Goal: Task Accomplishment & Management: Manage account settings

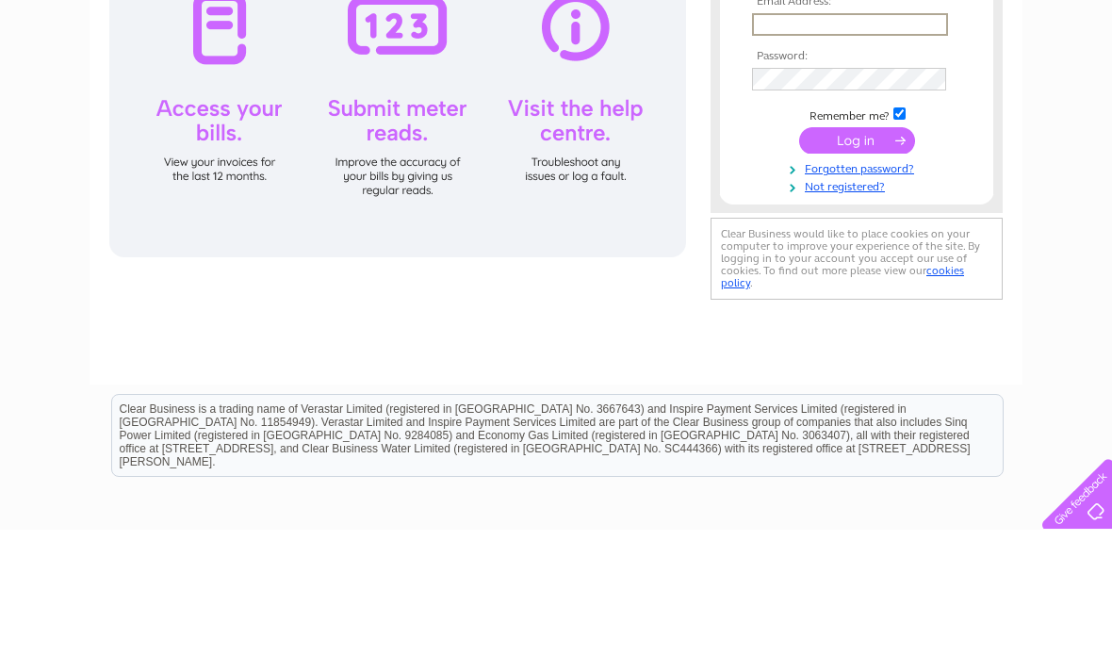
type input "[PERSON_NAME][EMAIL_ADDRESS][DOMAIN_NAME]"
click at [856, 284] on input "submit" at bounding box center [857, 282] width 116 height 26
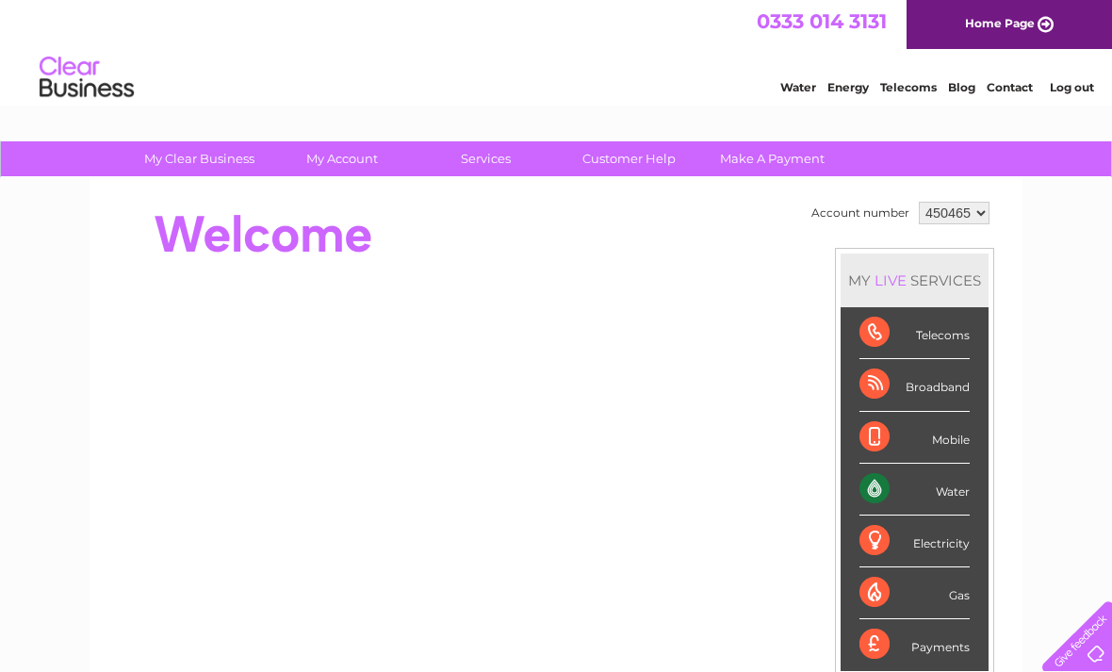
click at [914, 492] on div "Water" at bounding box center [914, 489] width 110 height 52
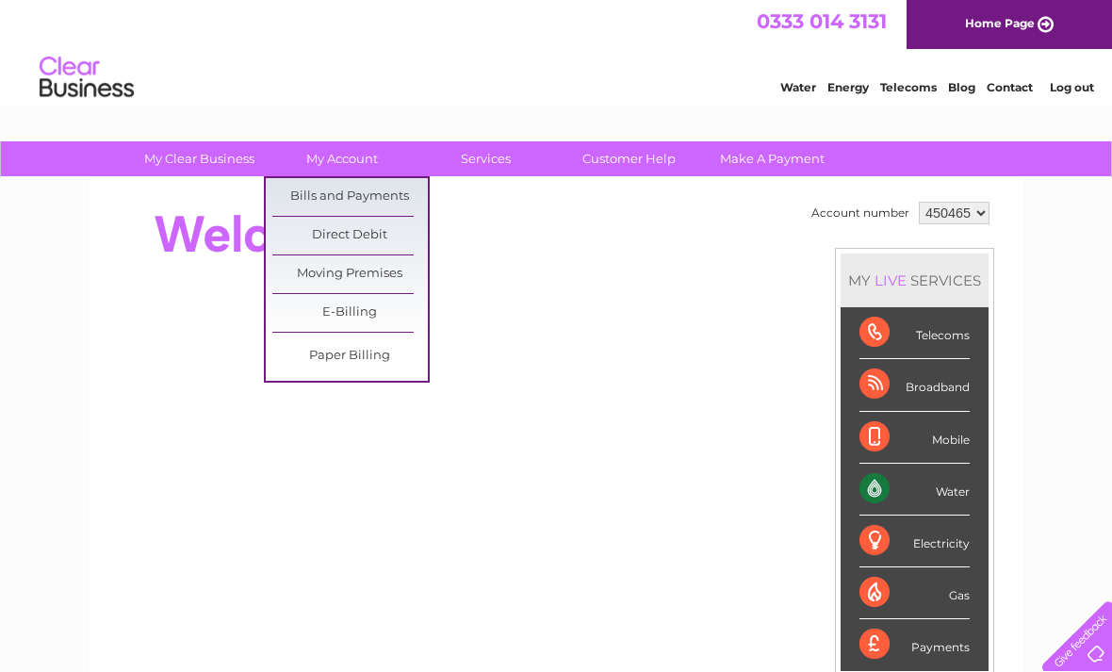
click at [385, 201] on link "Bills and Payments" at bounding box center [349, 197] width 155 height 38
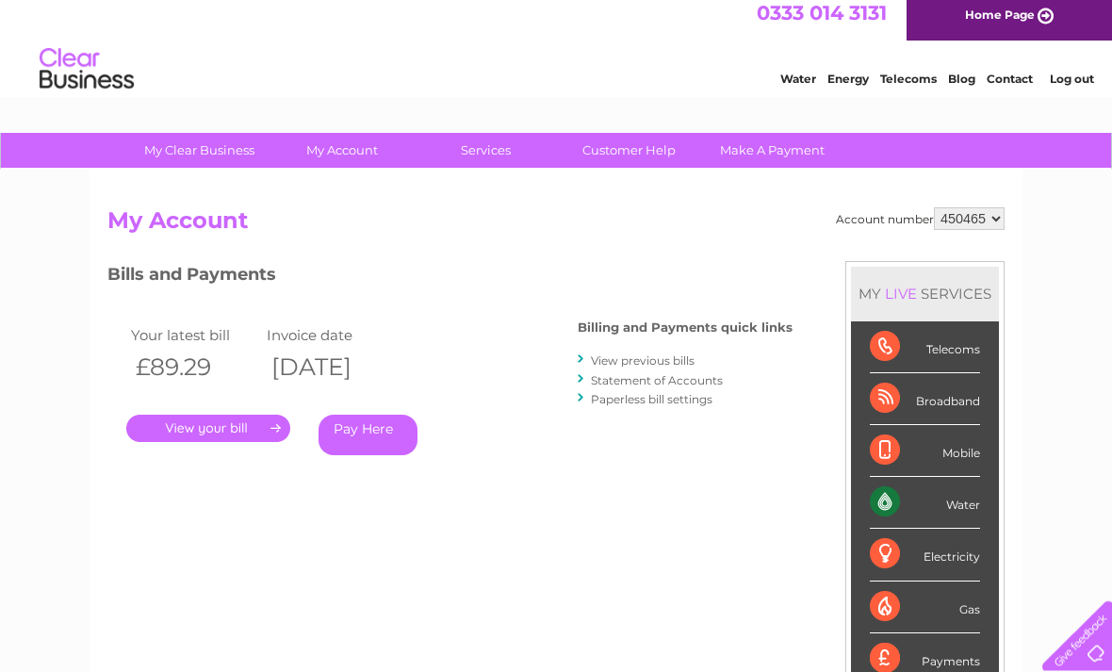
scroll to position [8, 0]
click at [230, 424] on link "." at bounding box center [208, 427] width 164 height 27
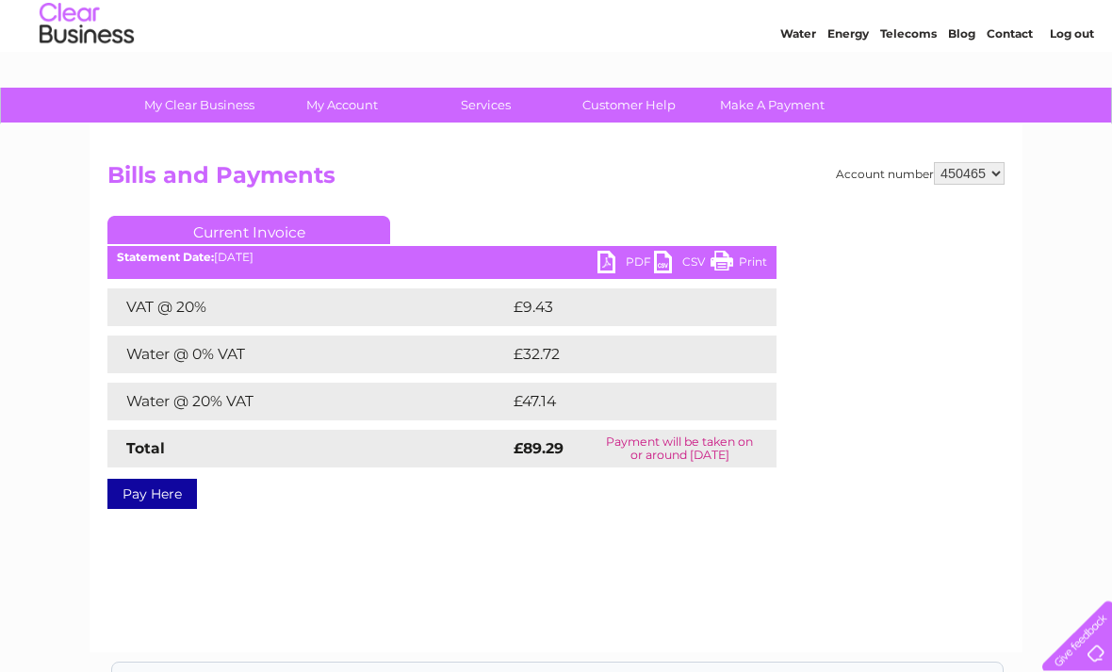
scroll to position [54, 0]
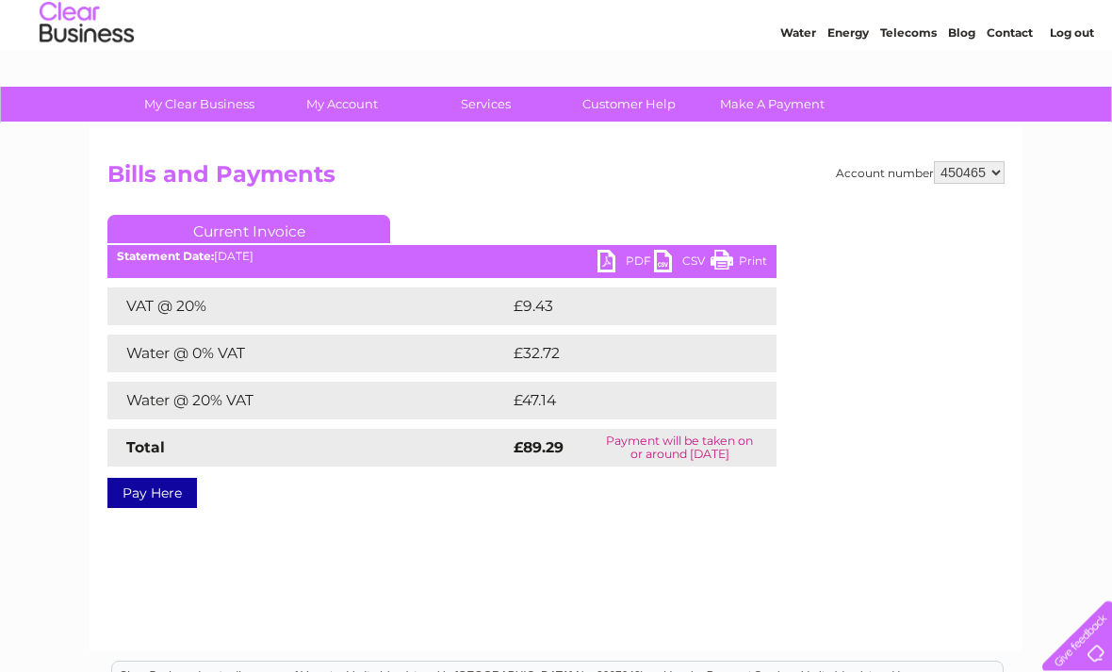
click at [526, 549] on div "Account number 450465 Bills and Payments Current Invoice PDF CSV Print VAT @ 20%" at bounding box center [555, 388] width 933 height 528
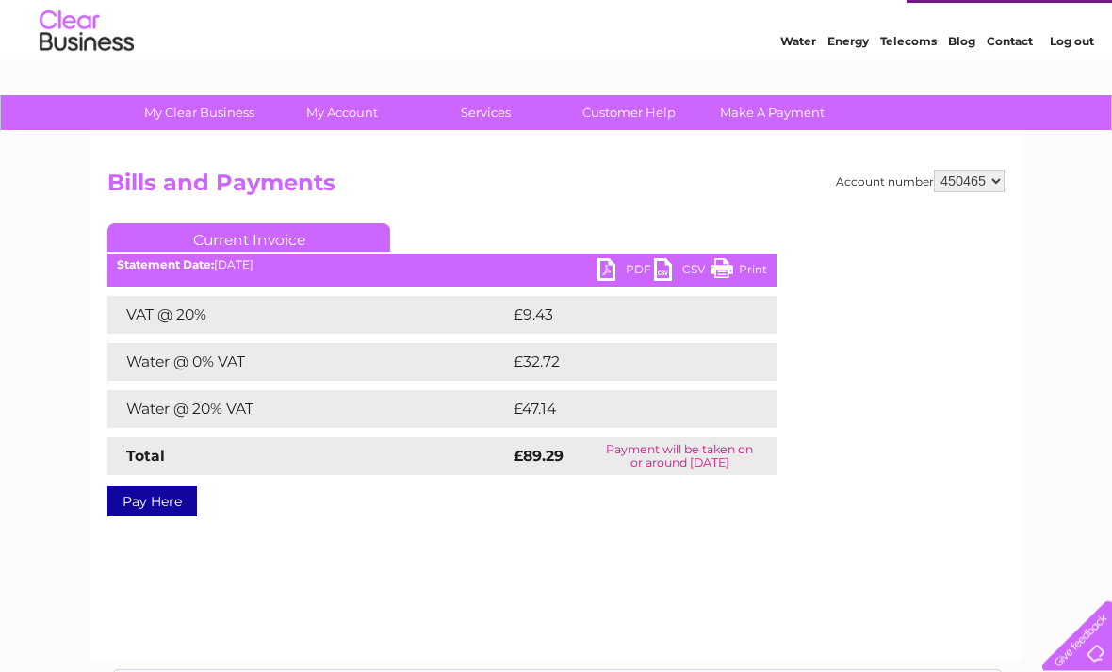
scroll to position [0, 0]
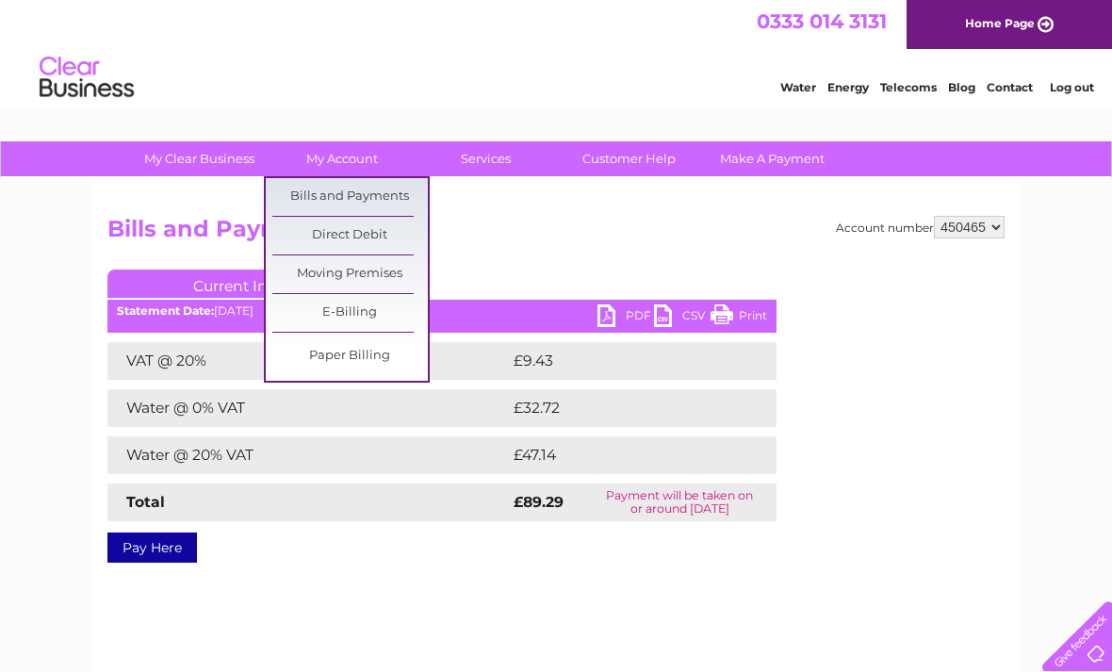
click at [406, 200] on link "Bills and Payments" at bounding box center [349, 197] width 155 height 38
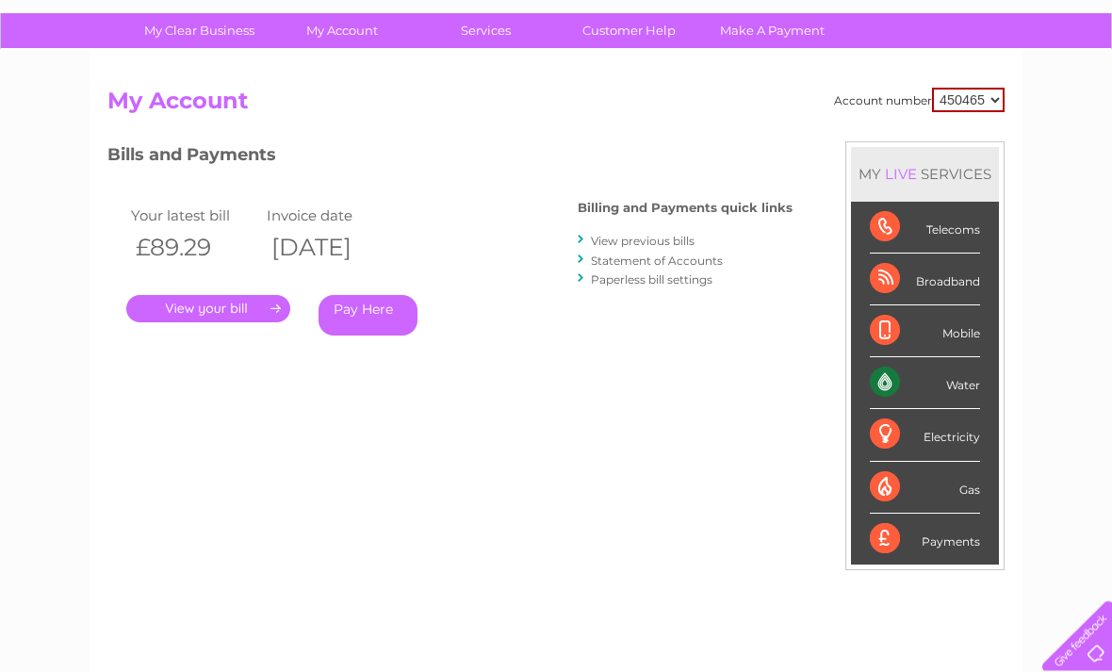
scroll to position [128, 0]
click at [657, 240] on link "View previous bills" at bounding box center [643, 241] width 104 height 14
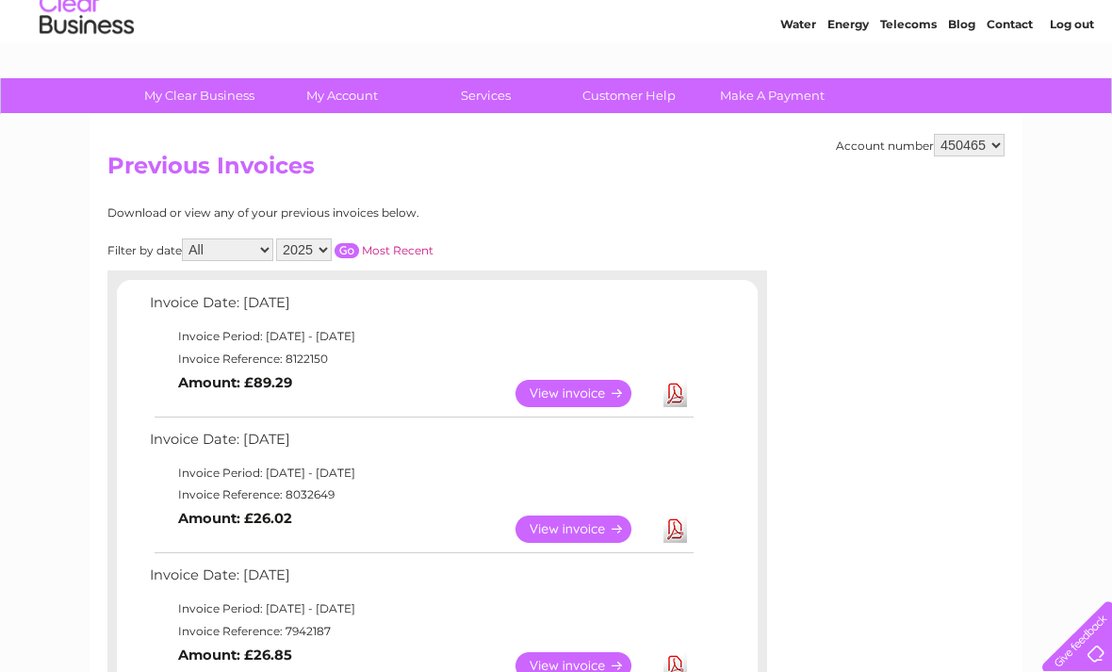
scroll to position [64, 0]
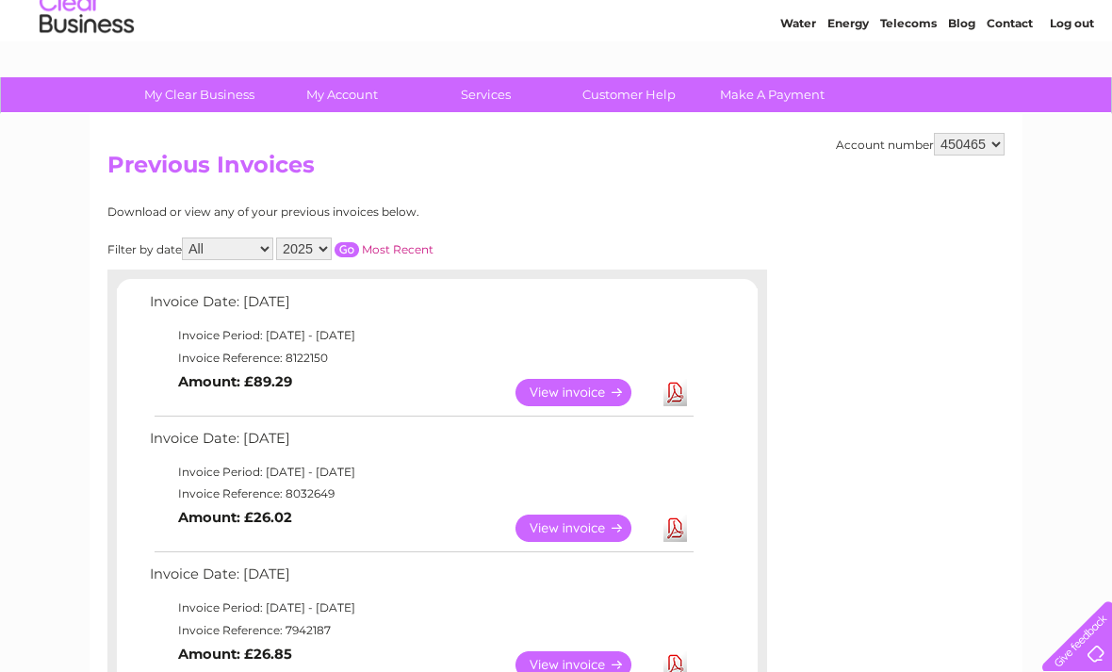
click at [568, 393] on link "View" at bounding box center [584, 392] width 138 height 27
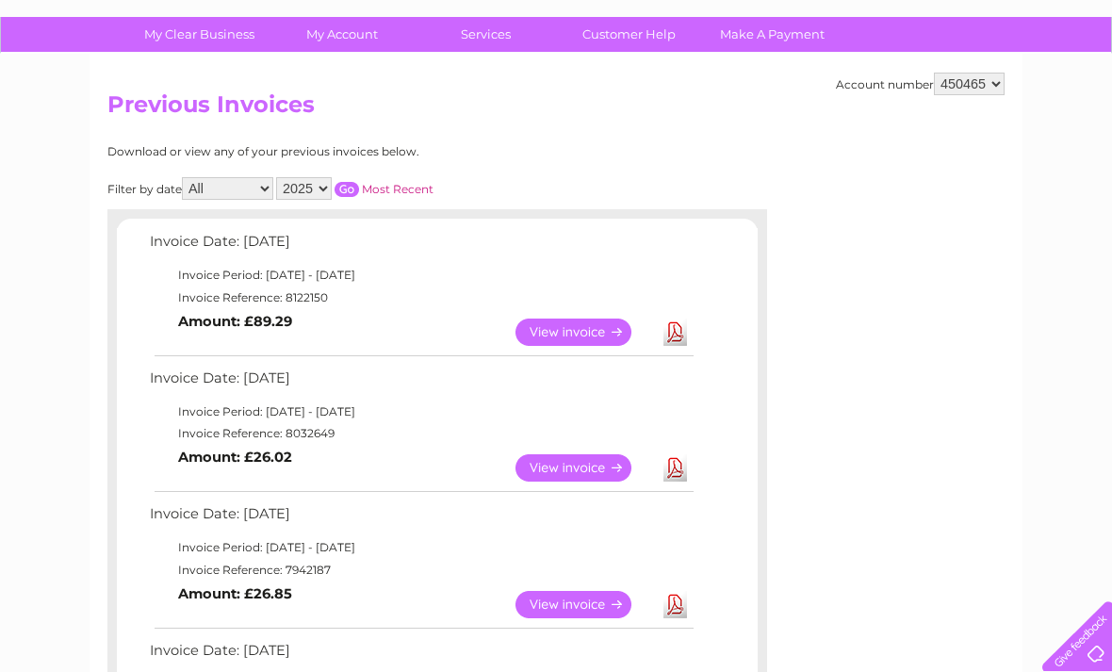
click at [579, 325] on link "View" at bounding box center [584, 331] width 138 height 27
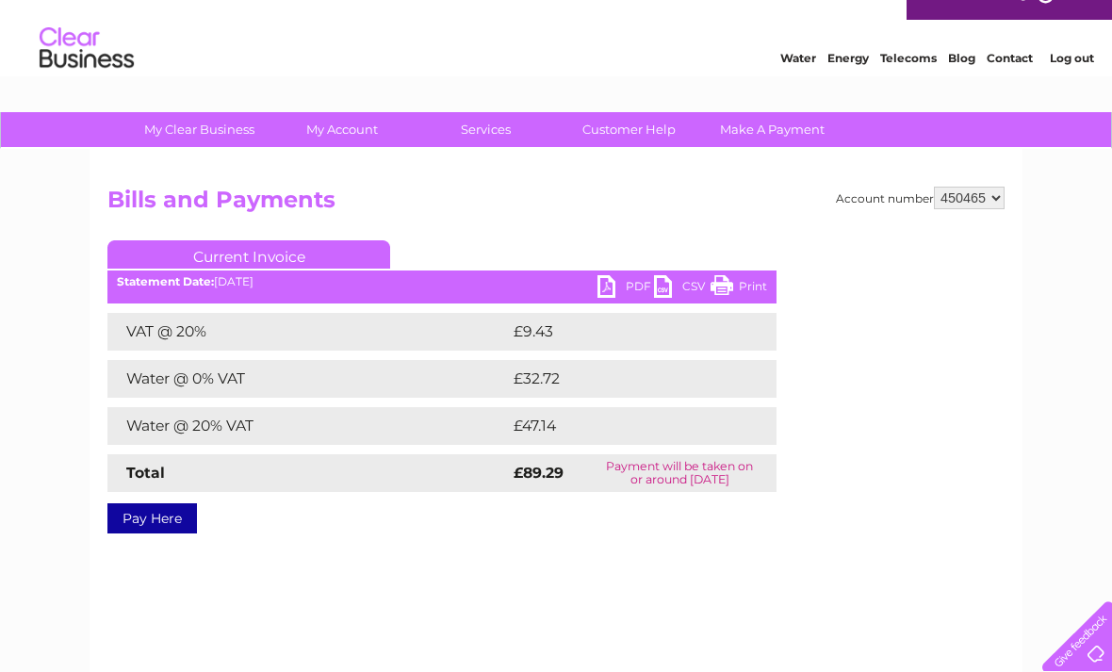
scroll to position [18, 0]
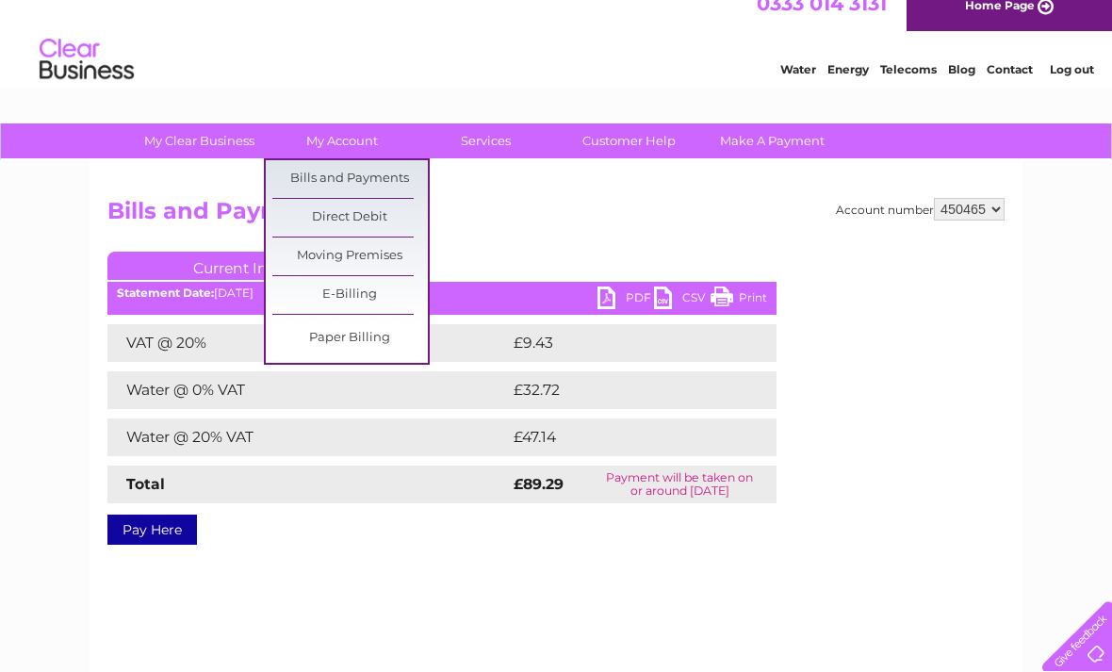
click at [383, 173] on link "Bills and Payments" at bounding box center [349, 179] width 155 height 38
click at [397, 183] on link "Bills and Payments" at bounding box center [349, 179] width 155 height 38
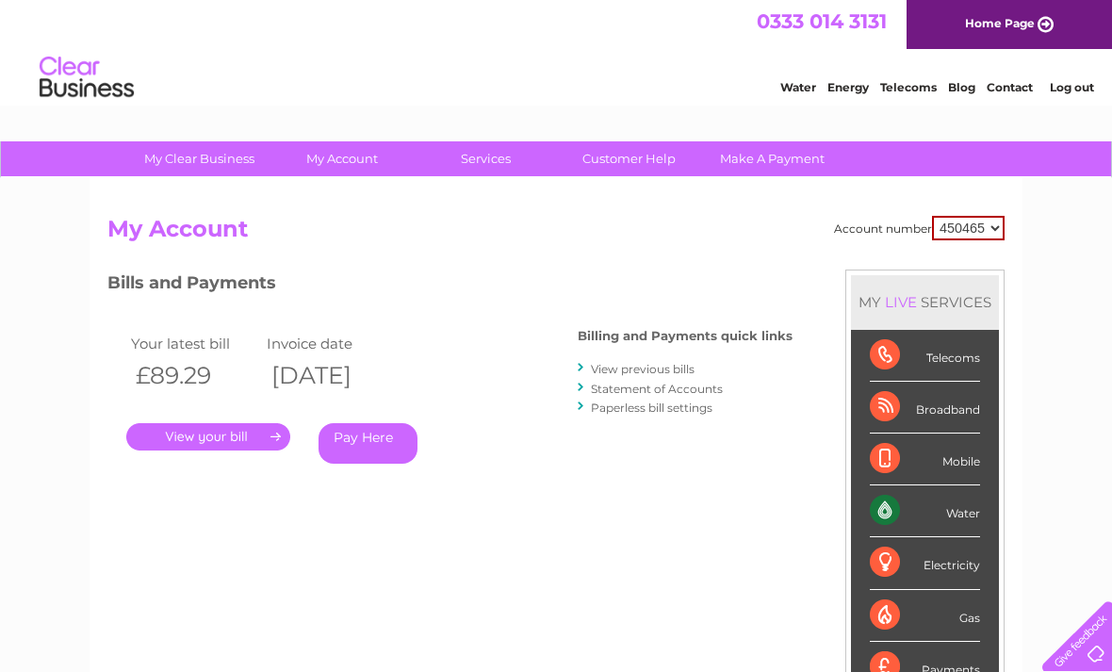
click at [645, 363] on link "View previous bills" at bounding box center [643, 369] width 104 height 14
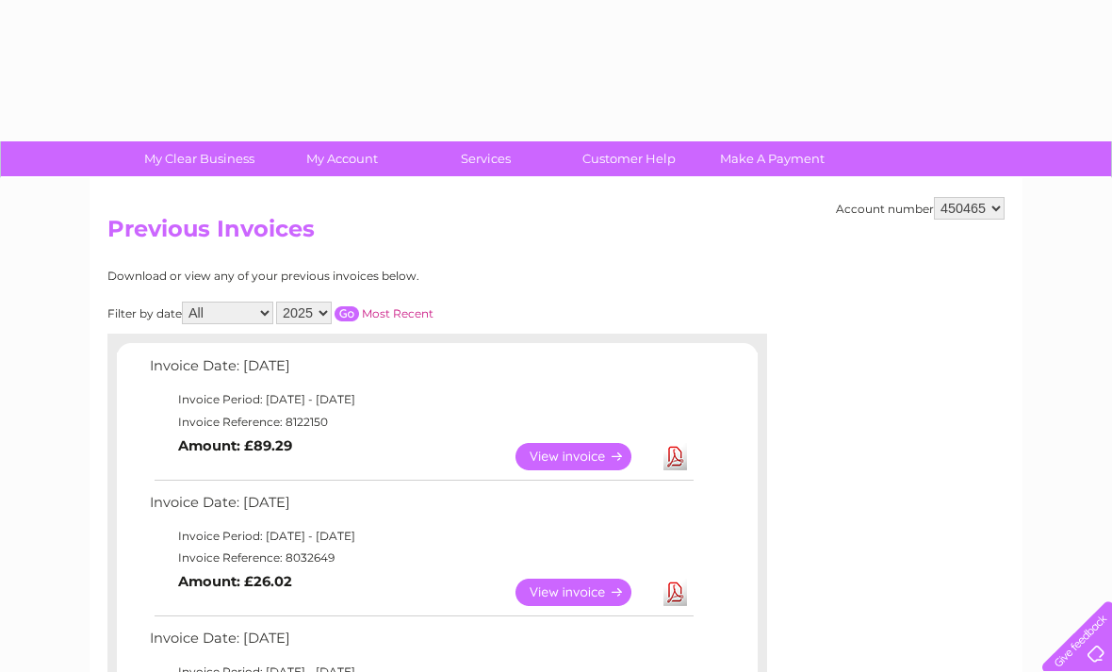
click at [668, 364] on td "Invoice Date: 02 October 2025" at bounding box center [420, 370] width 551 height 35
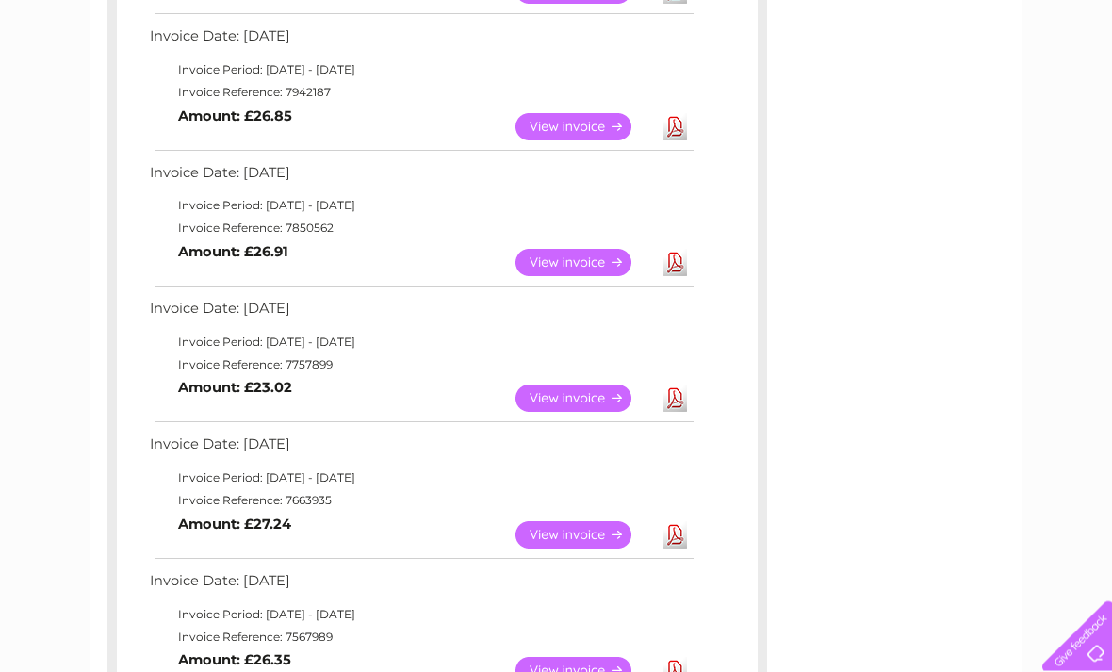
scroll to position [602, 0]
click at [561, 522] on link "View" at bounding box center [584, 534] width 138 height 27
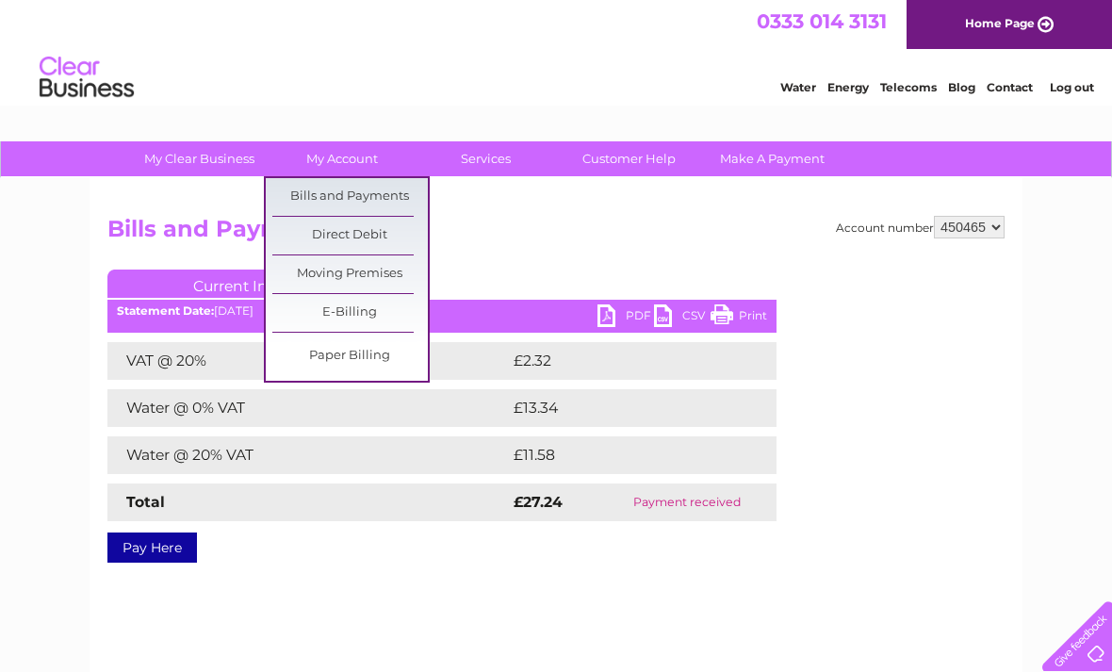
click at [371, 197] on link "Bills and Payments" at bounding box center [349, 197] width 155 height 38
click at [381, 194] on link "Bills and Payments" at bounding box center [349, 197] width 155 height 38
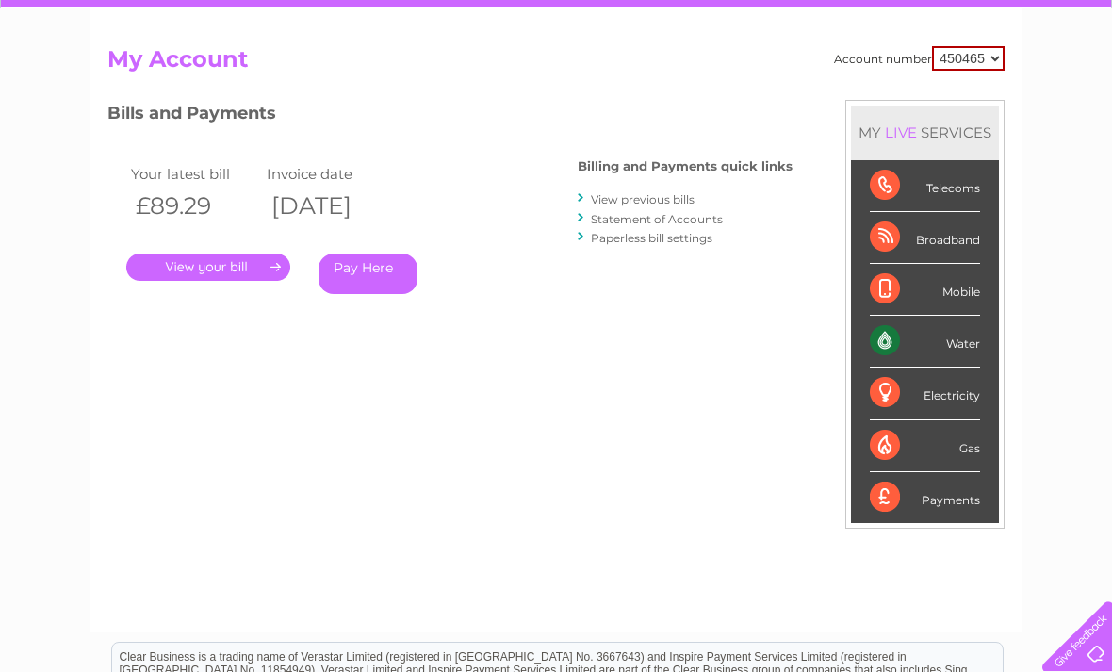
scroll to position [171, 0]
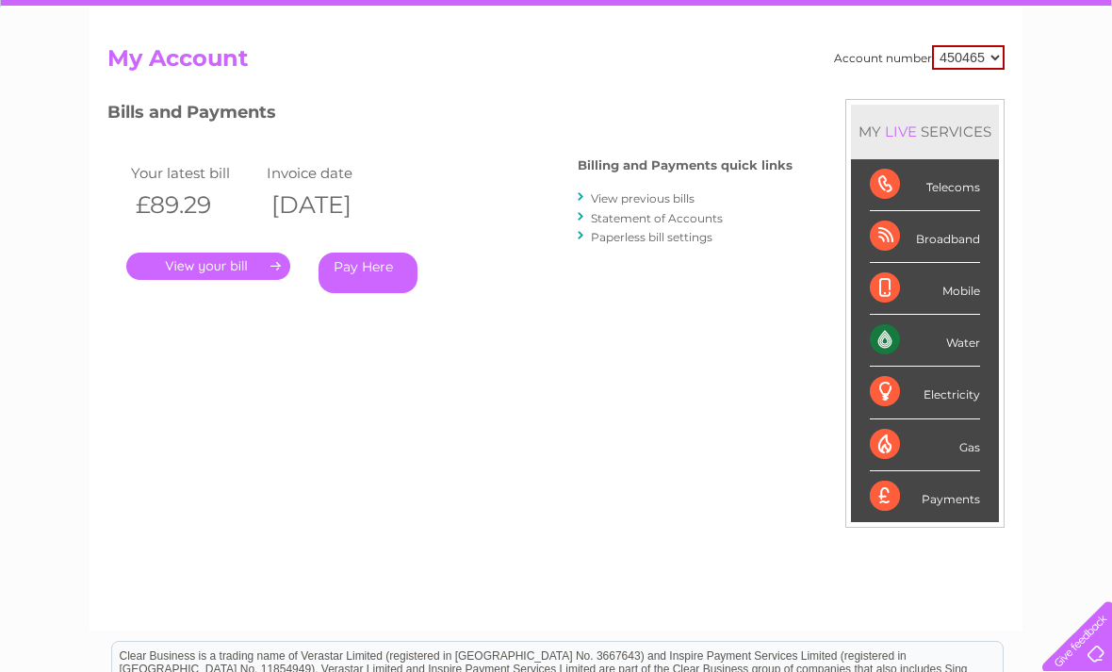
click at [241, 260] on link "." at bounding box center [208, 265] width 164 height 27
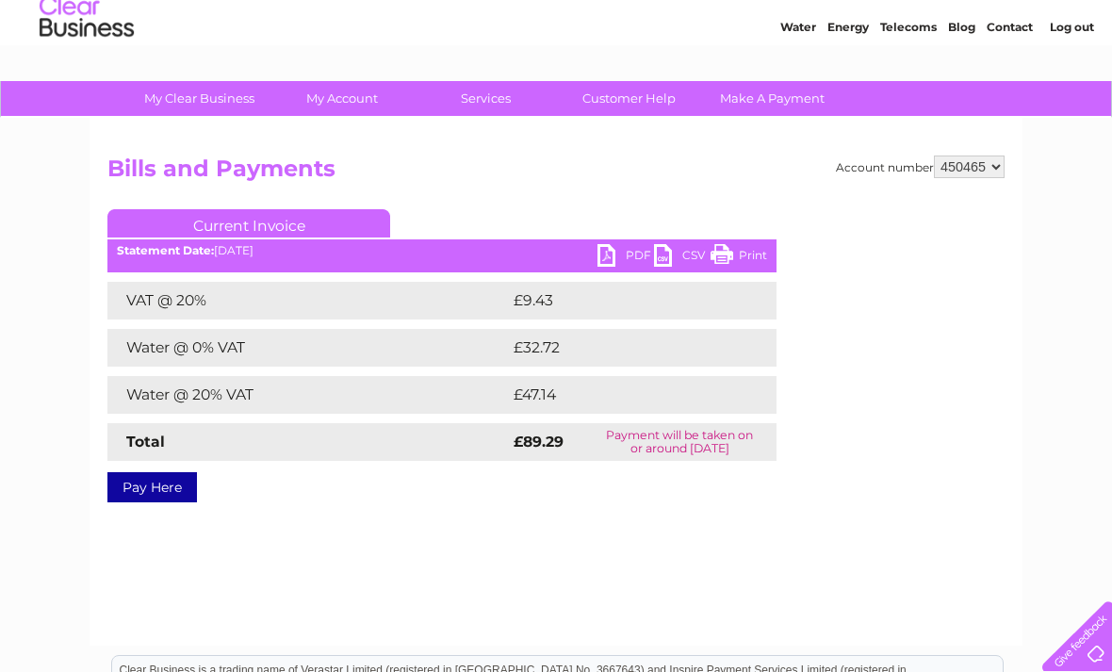
scroll to position [65, 0]
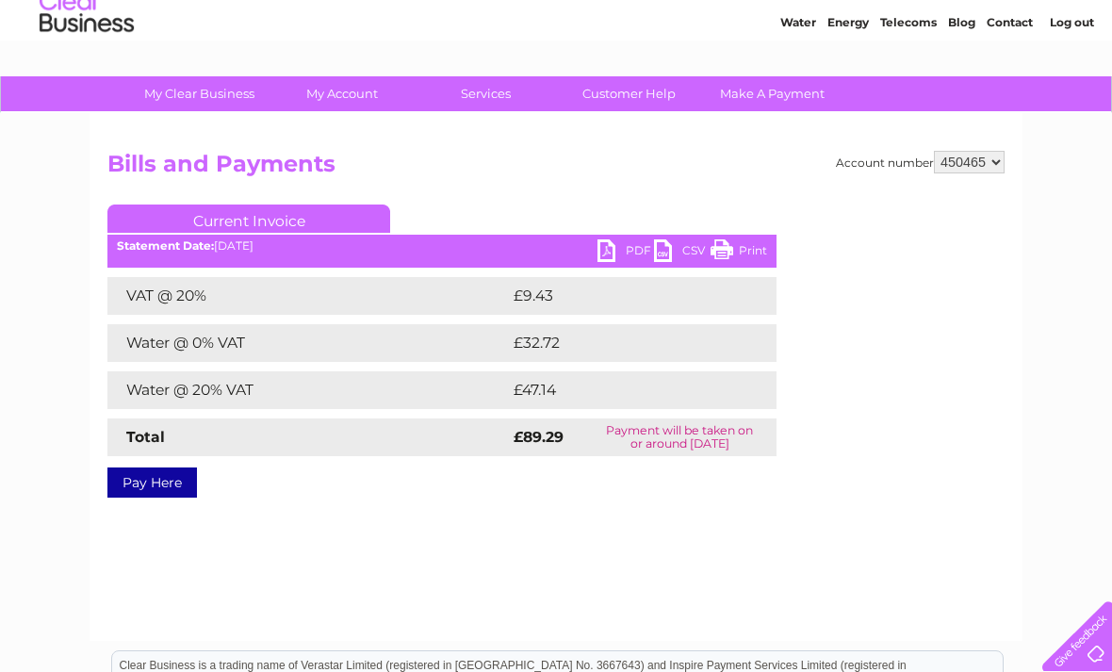
click at [609, 252] on link "PDF" at bounding box center [625, 252] width 57 height 27
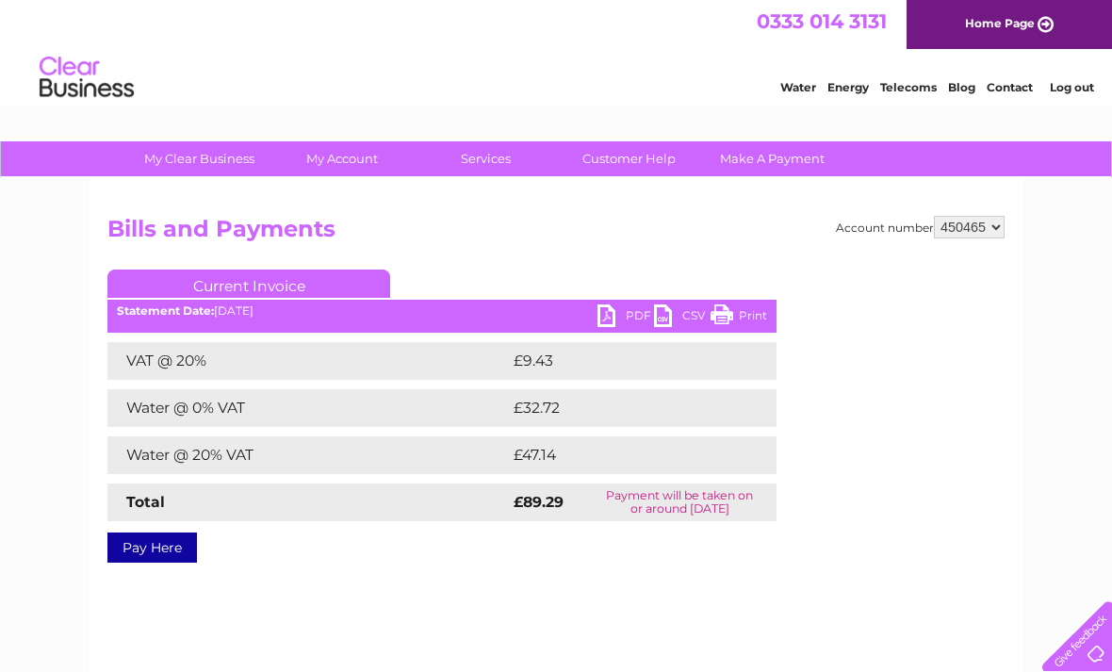
scroll to position [125, 0]
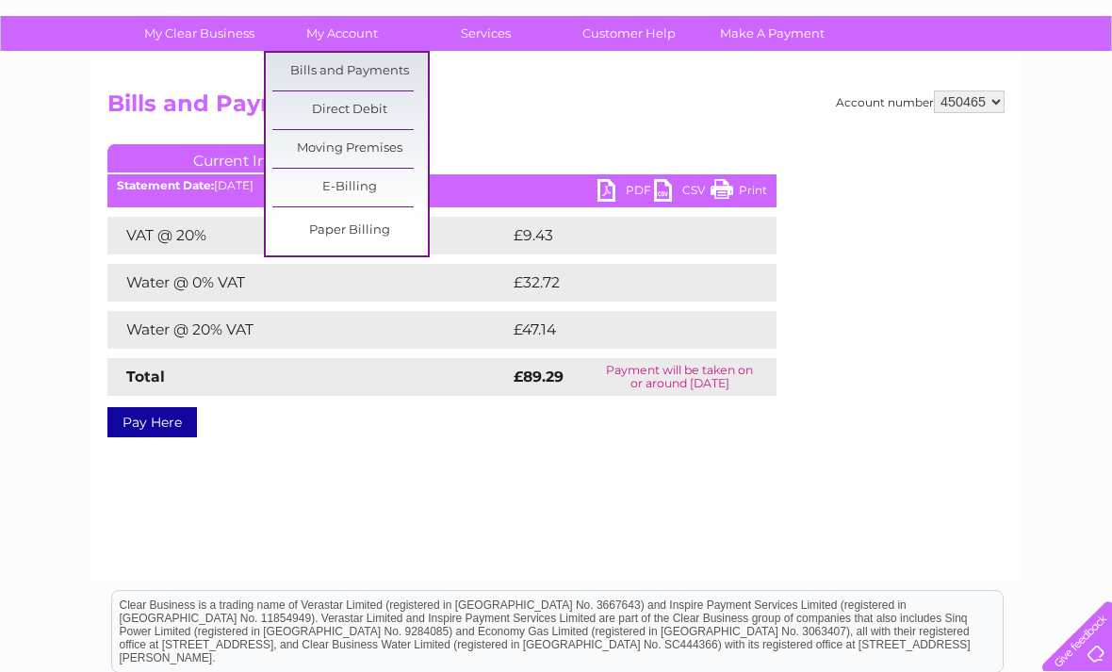
click at [376, 68] on link "Bills and Payments" at bounding box center [349, 72] width 155 height 38
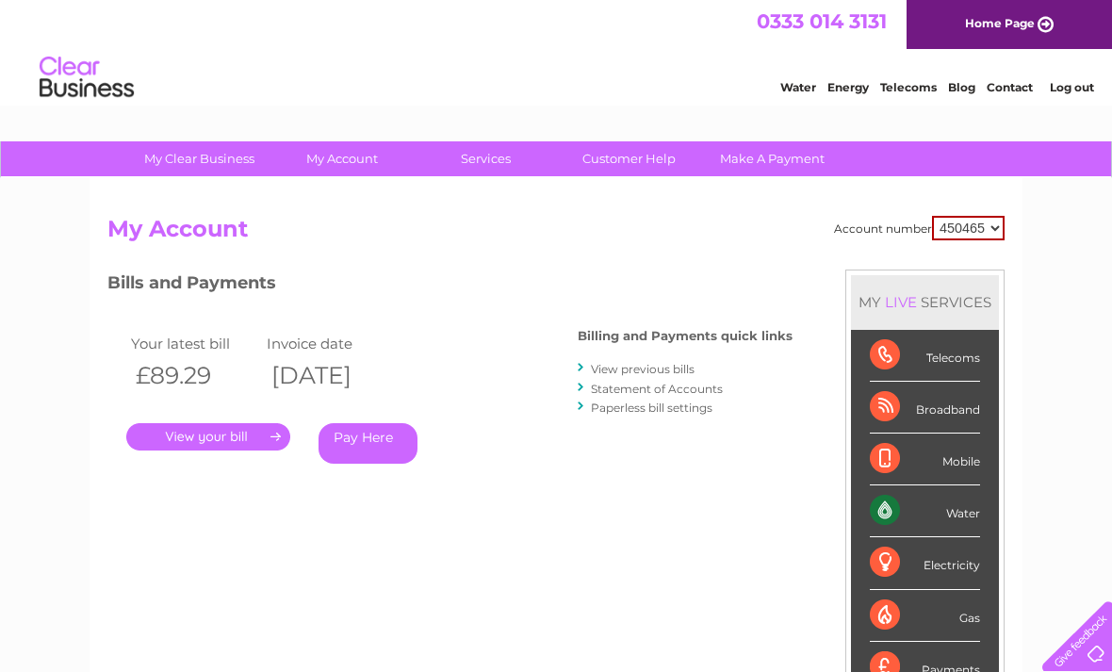
click at [654, 368] on link "View previous bills" at bounding box center [643, 369] width 104 height 14
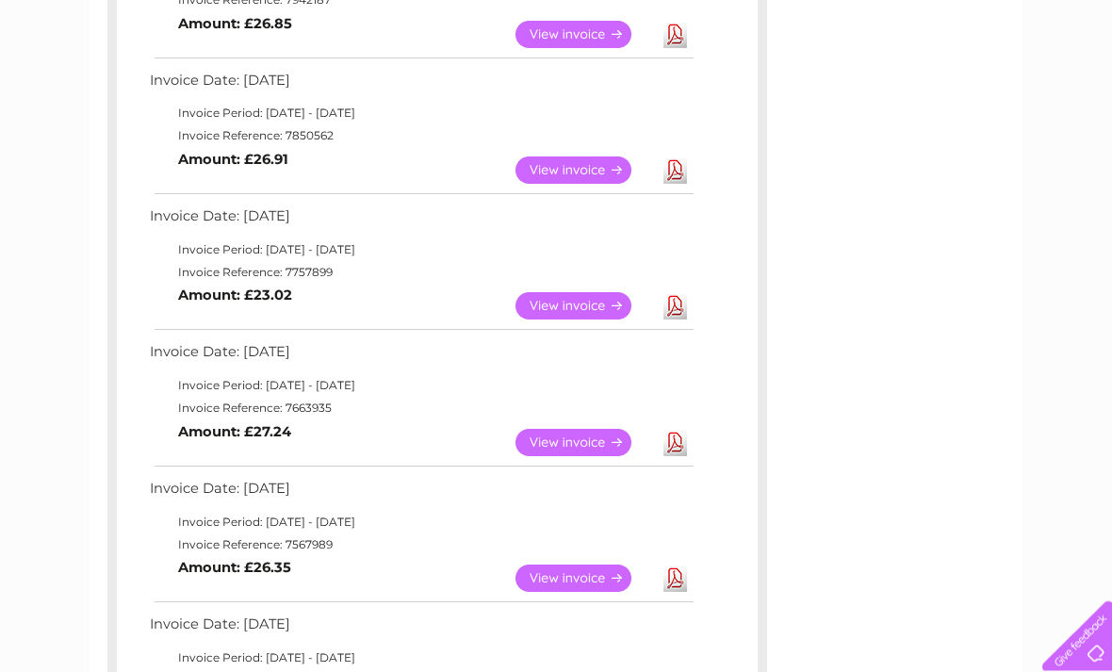
scroll to position [693, 0]
click at [581, 436] on link "View" at bounding box center [584, 443] width 138 height 27
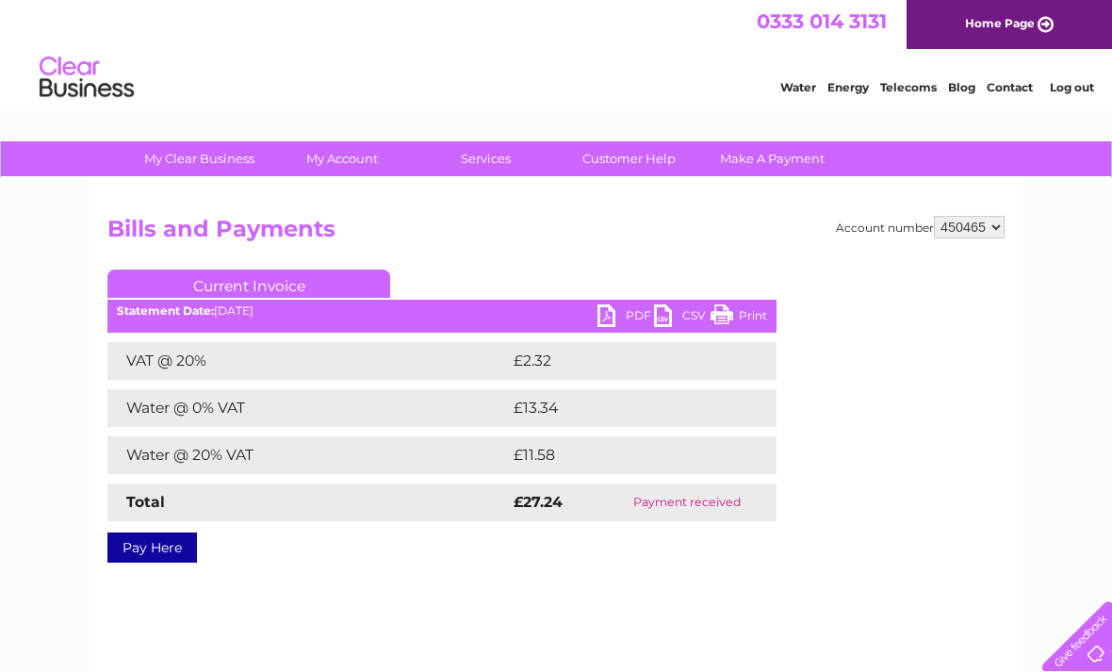
click at [607, 314] on link "PDF" at bounding box center [625, 317] width 57 height 27
click at [616, 319] on link "PDF" at bounding box center [625, 317] width 57 height 27
click at [618, 315] on link "PDF" at bounding box center [625, 317] width 57 height 27
click at [609, 320] on link "PDF" at bounding box center [625, 317] width 57 height 27
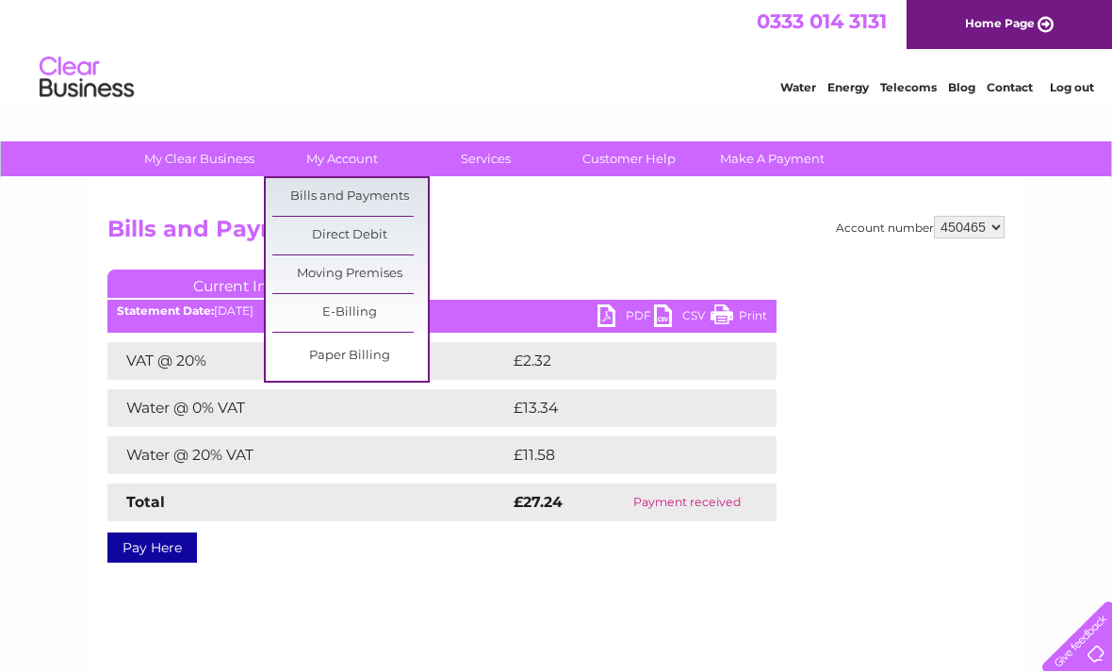
click at [375, 190] on link "Bills and Payments" at bounding box center [349, 197] width 155 height 38
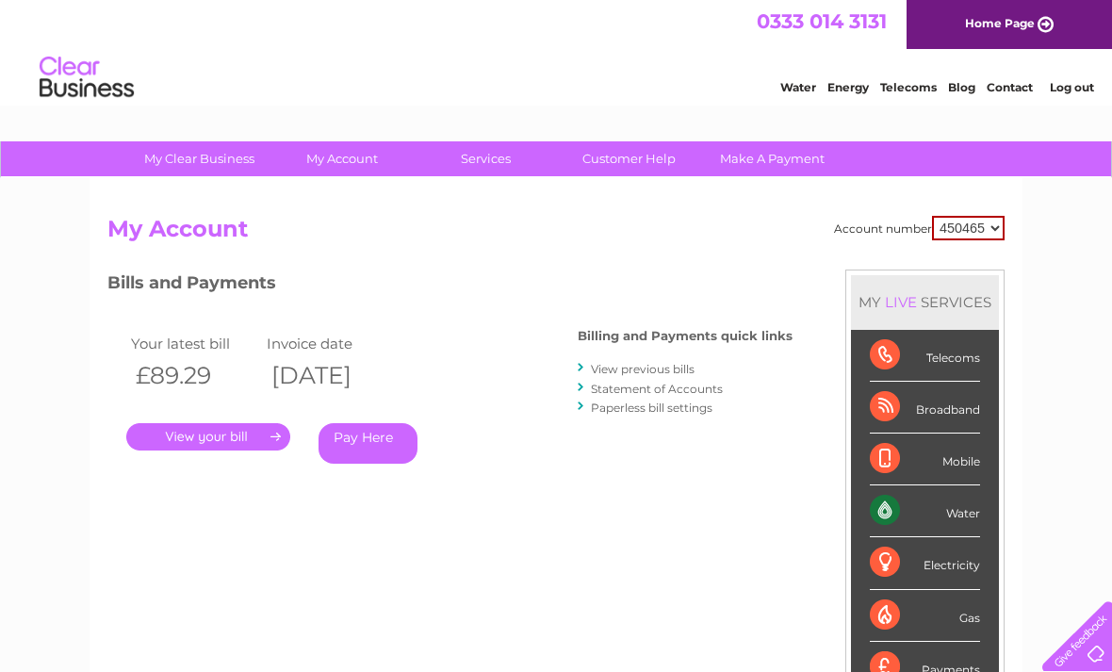
click at [649, 365] on link "View previous bills" at bounding box center [643, 369] width 104 height 14
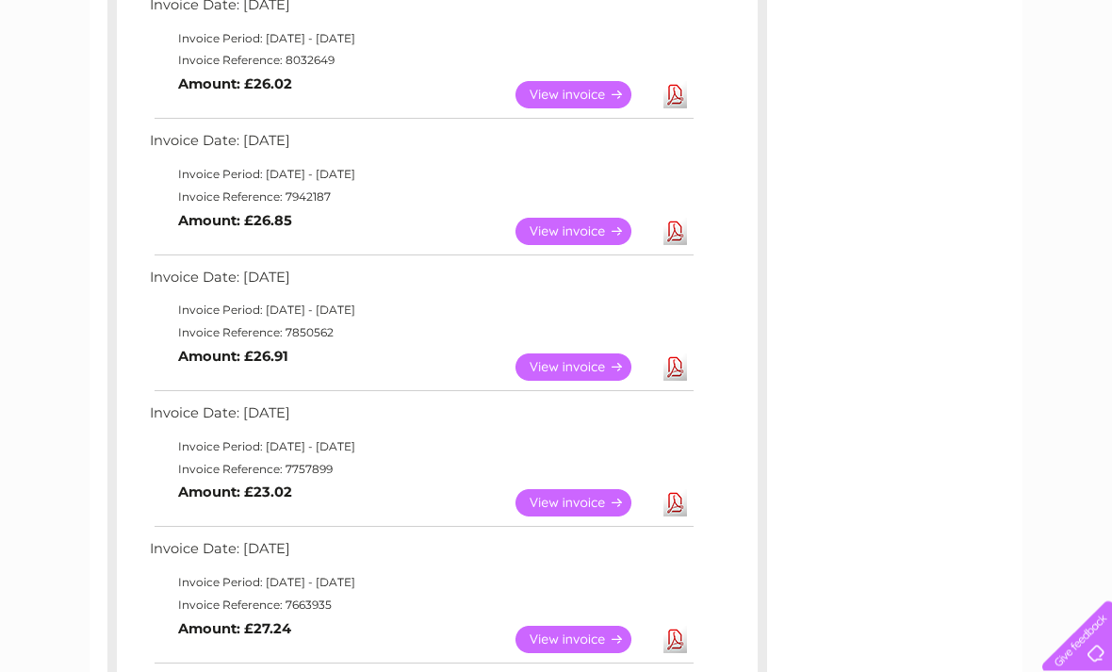
scroll to position [497, 0]
click at [588, 498] on link "View" at bounding box center [584, 502] width 138 height 27
click at [586, 460] on div "Invoice Date: 02 October 2025 Invoice Period: 1 October 2025 - 31 October 2025 …" at bounding box center [437, 531] width 641 height 1351
click at [560, 489] on link "View" at bounding box center [584, 502] width 138 height 27
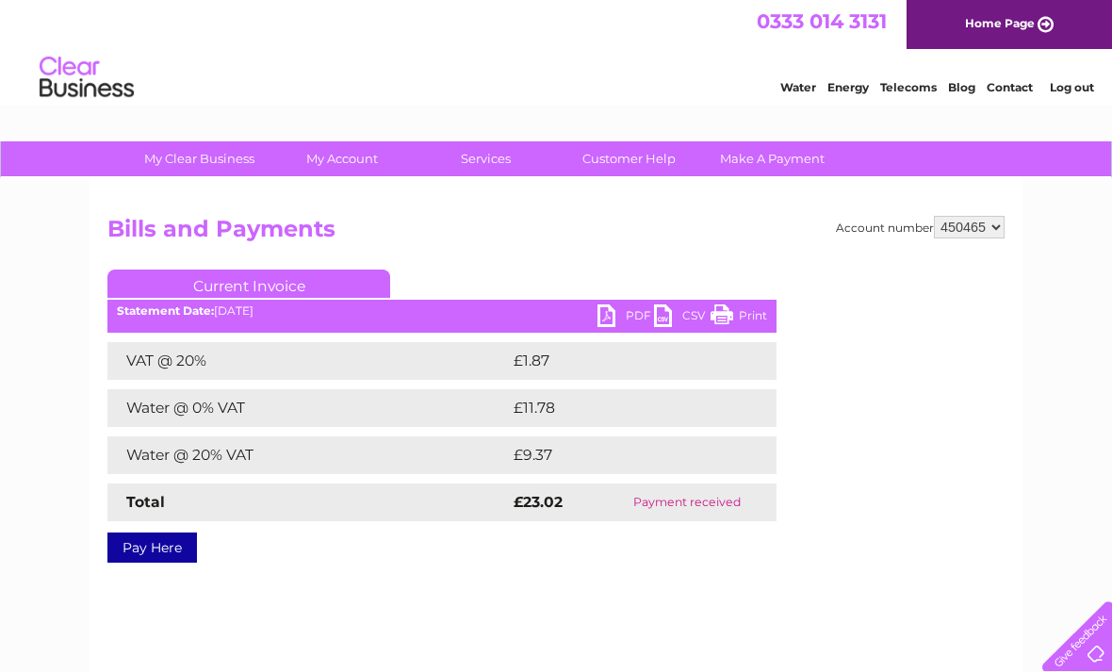
click at [717, 585] on div "Account number 450465 Bills and Payments Current Invoice PDF CSV Print VAT @ 20%" at bounding box center [555, 442] width 933 height 528
click at [610, 322] on link "PDF" at bounding box center [625, 317] width 57 height 27
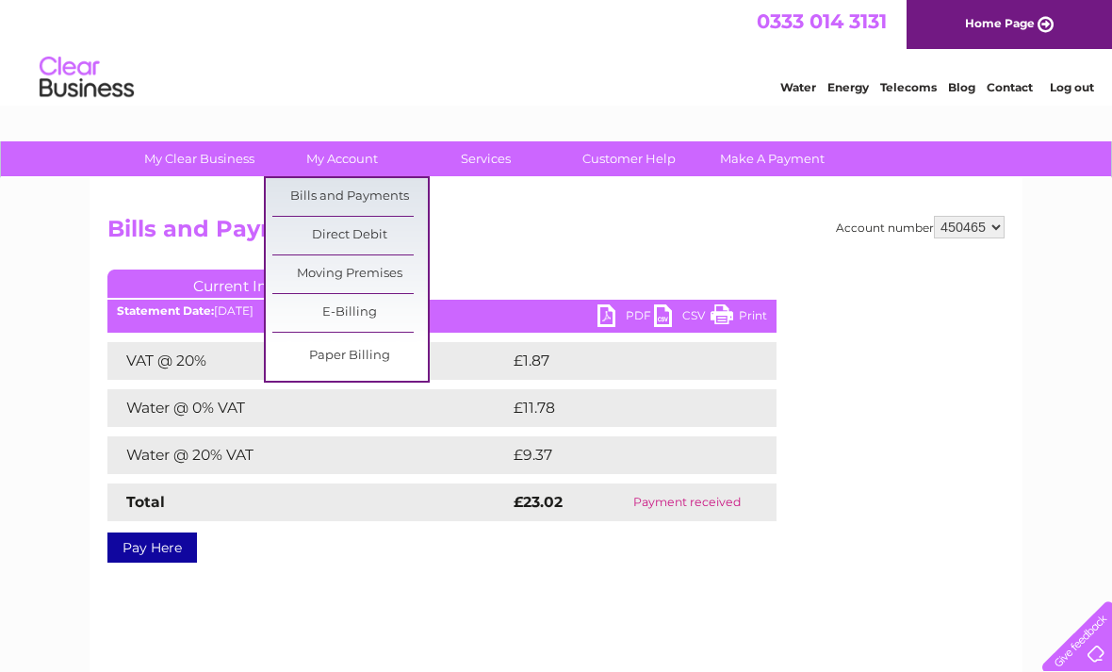
click at [375, 194] on link "Bills and Payments" at bounding box center [349, 197] width 155 height 38
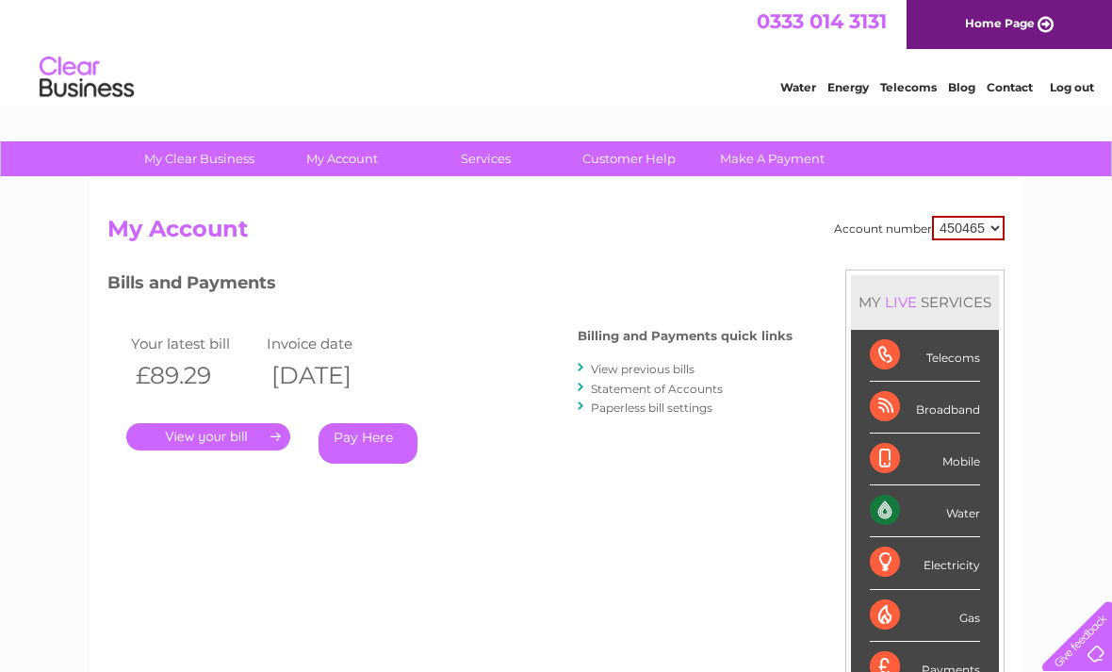
click at [643, 363] on link "View previous bills" at bounding box center [643, 369] width 104 height 14
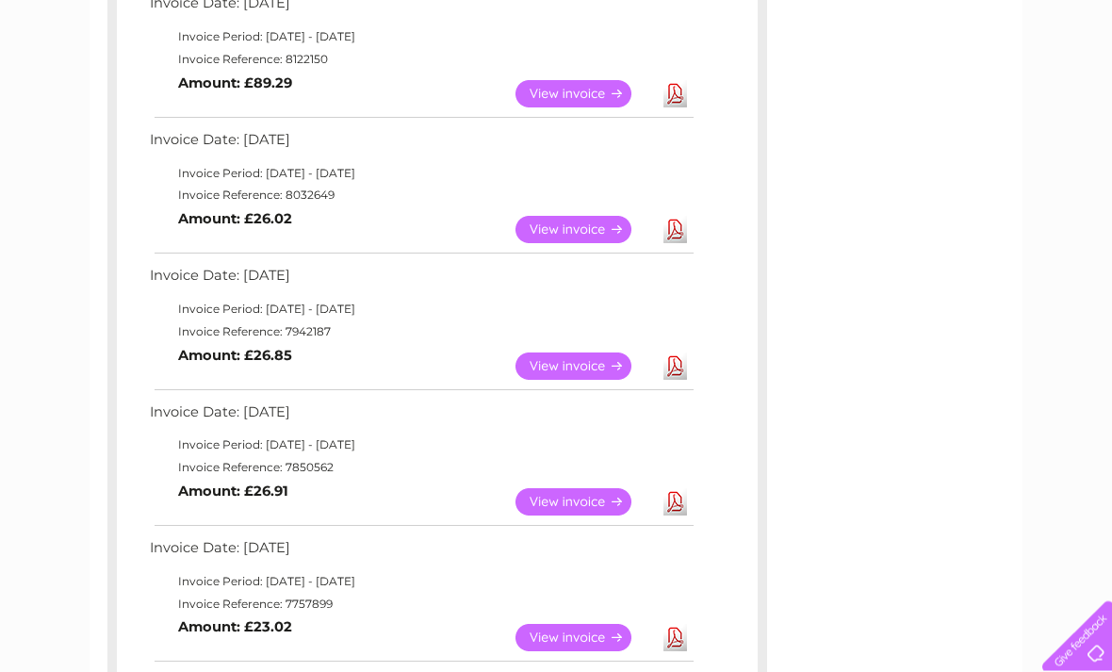
scroll to position [363, 0]
click at [573, 498] on link "View" at bounding box center [584, 501] width 138 height 27
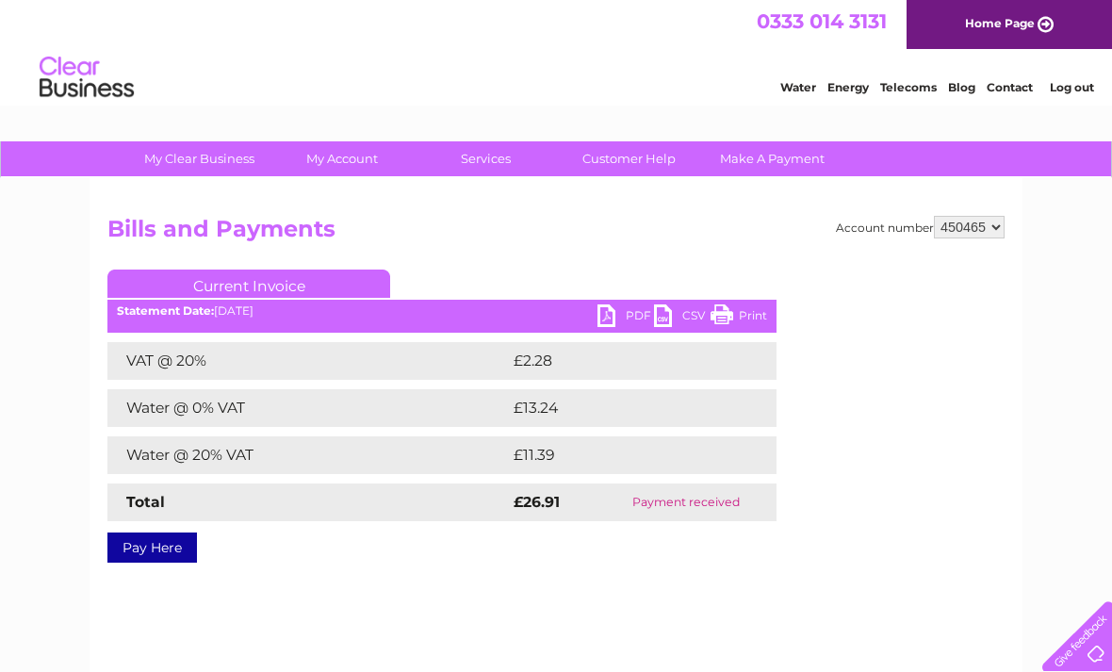
click at [612, 317] on link "PDF" at bounding box center [625, 317] width 57 height 27
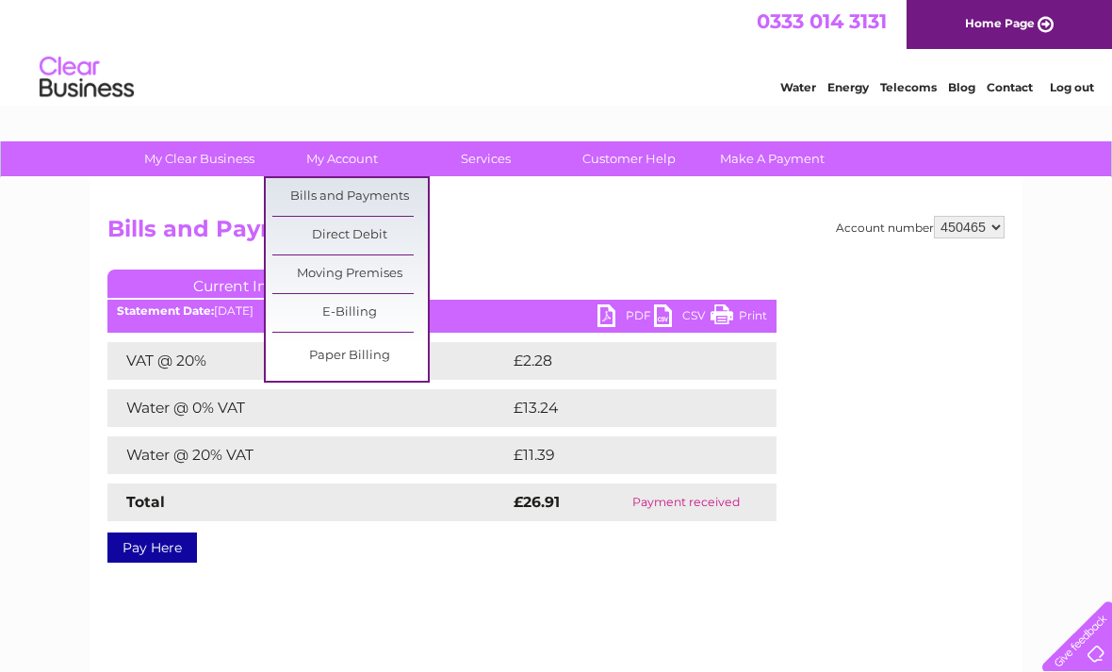
click at [379, 199] on link "Bills and Payments" at bounding box center [349, 197] width 155 height 38
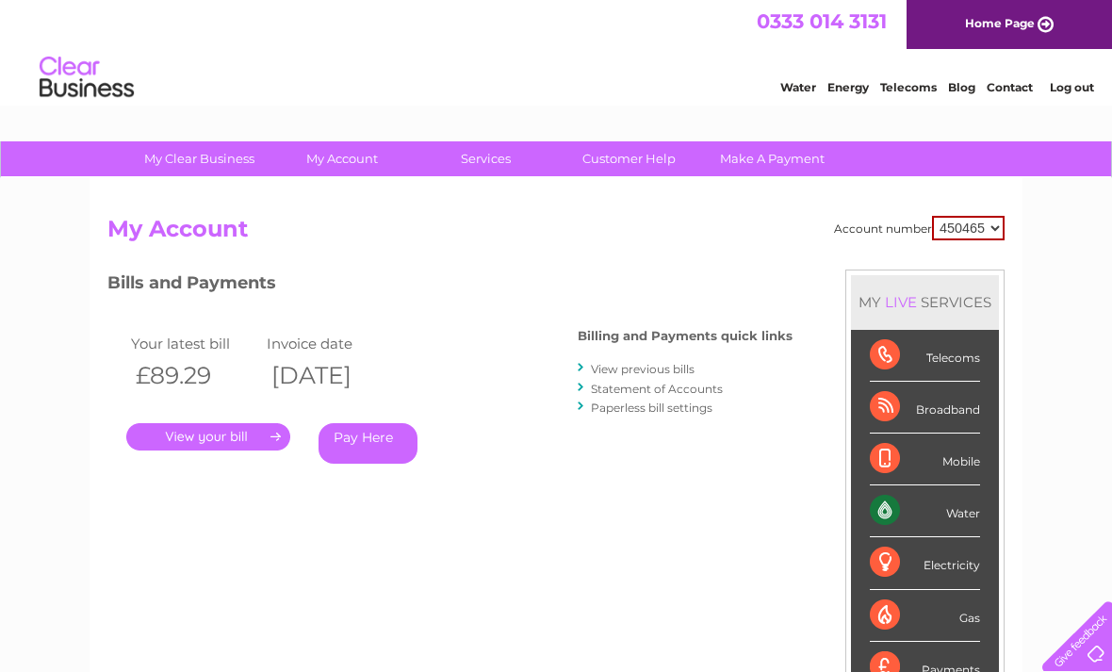
click at [619, 363] on link "View previous bills" at bounding box center [643, 369] width 104 height 14
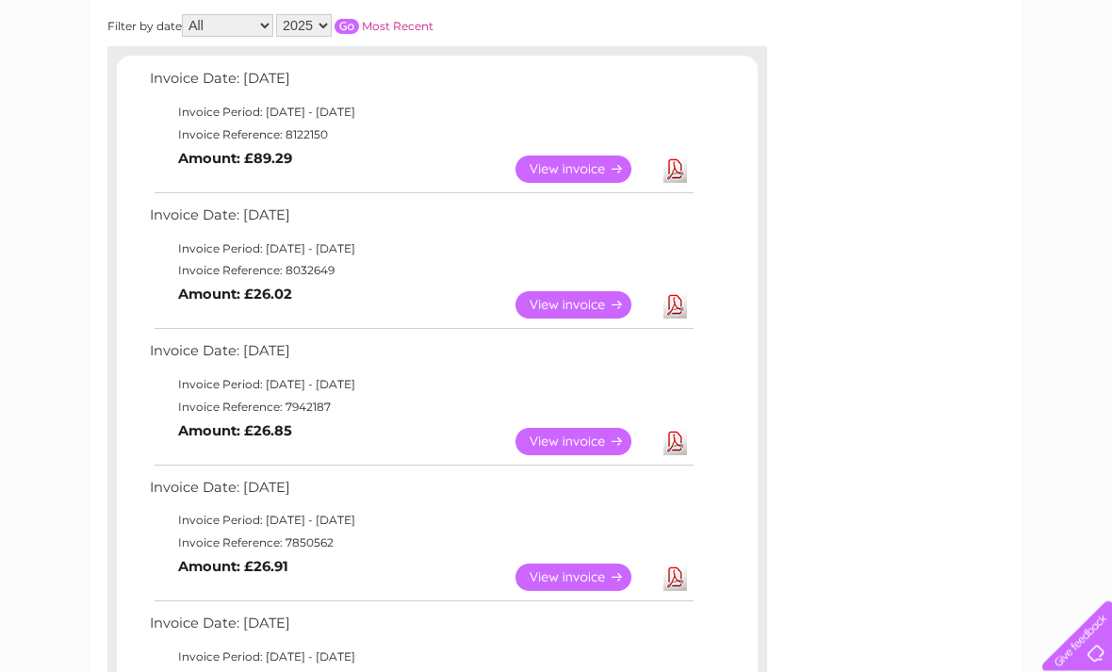
scroll to position [286, 0]
click at [557, 439] on link "View" at bounding box center [584, 442] width 138 height 27
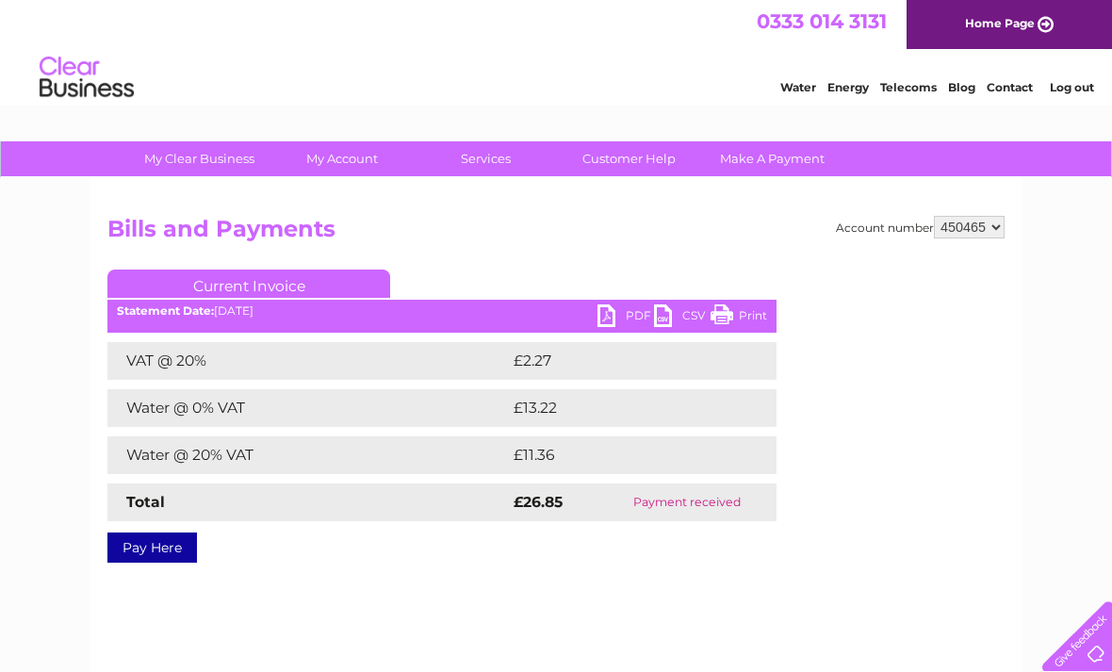
click at [611, 320] on link "PDF" at bounding box center [625, 317] width 57 height 27
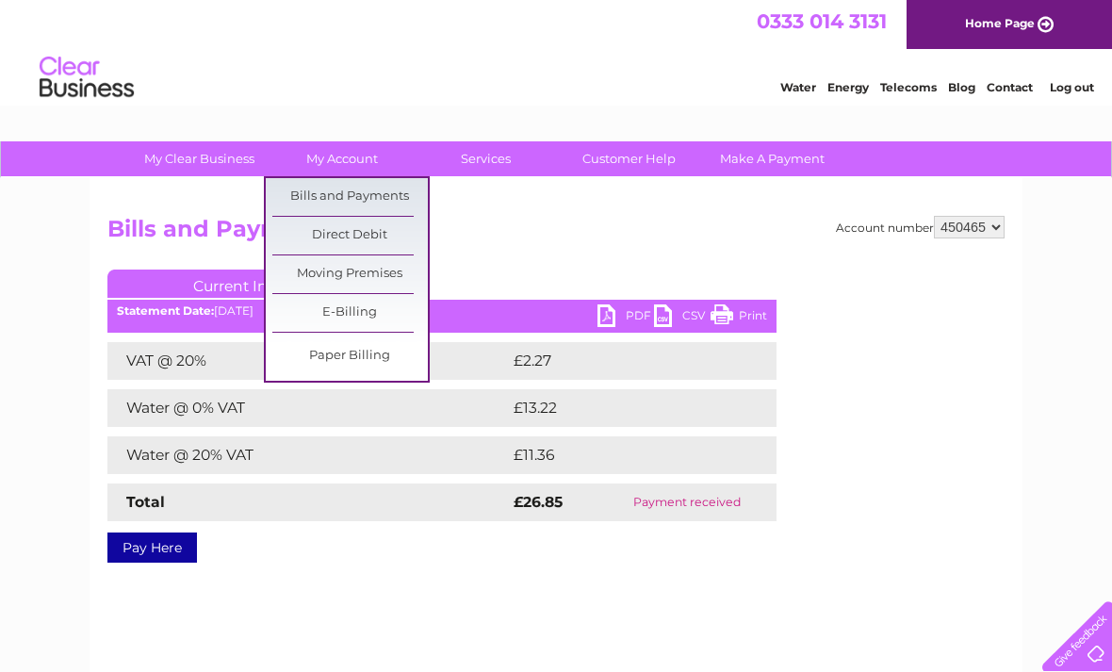
click at [377, 193] on link "Bills and Payments" at bounding box center [349, 197] width 155 height 38
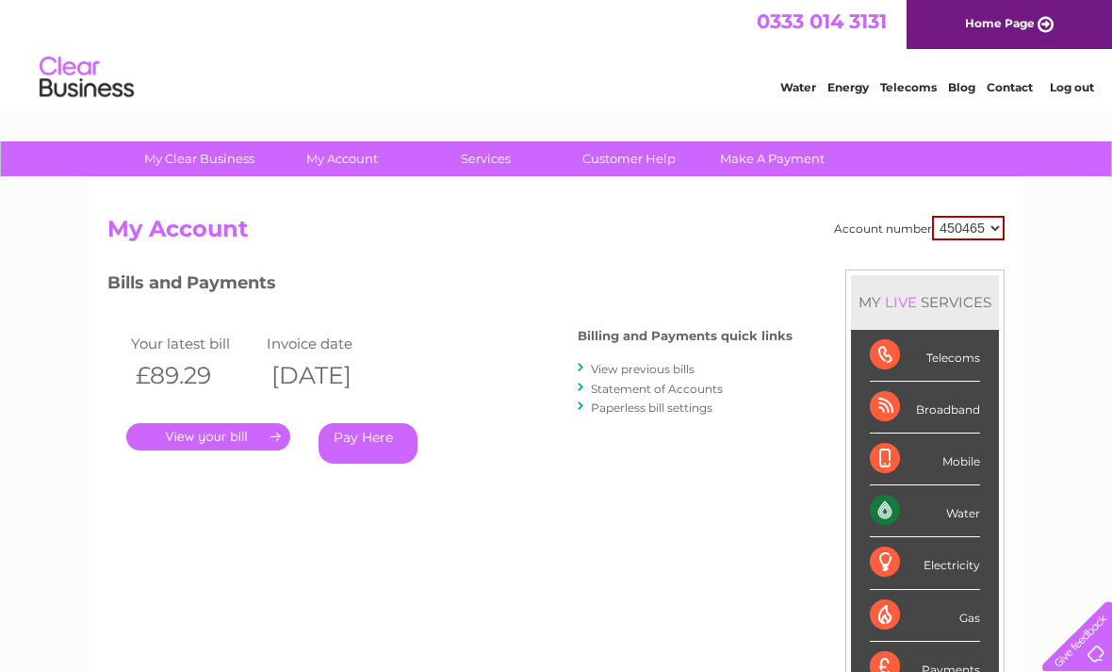
click at [630, 362] on link "View previous bills" at bounding box center [643, 369] width 104 height 14
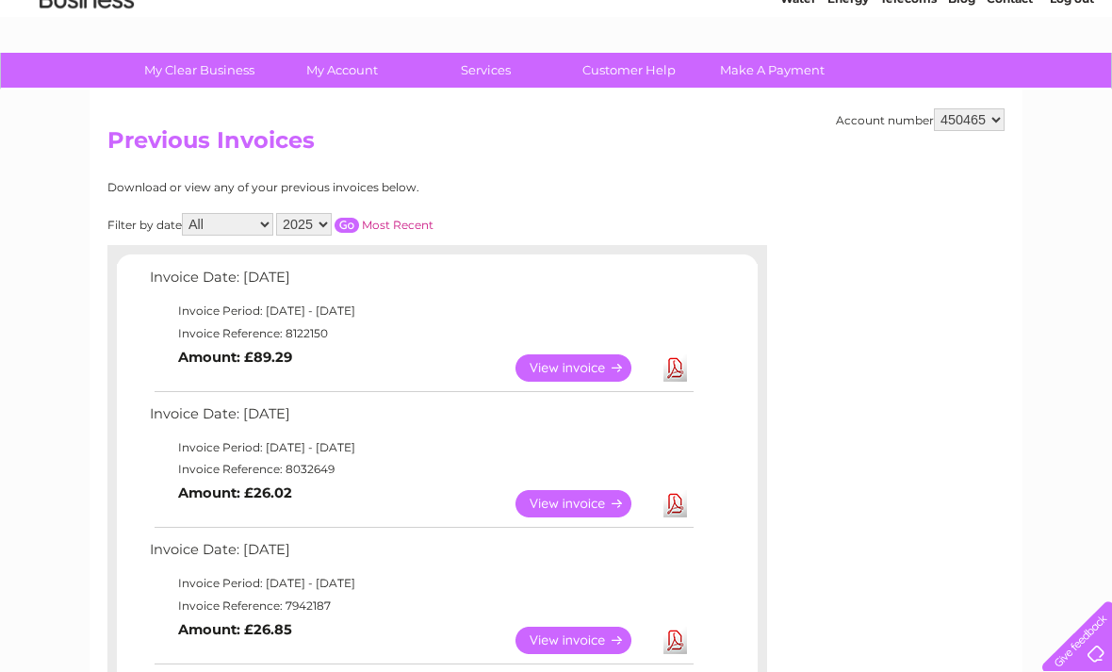
scroll to position [88, 0]
click at [577, 497] on link "View" at bounding box center [584, 504] width 138 height 27
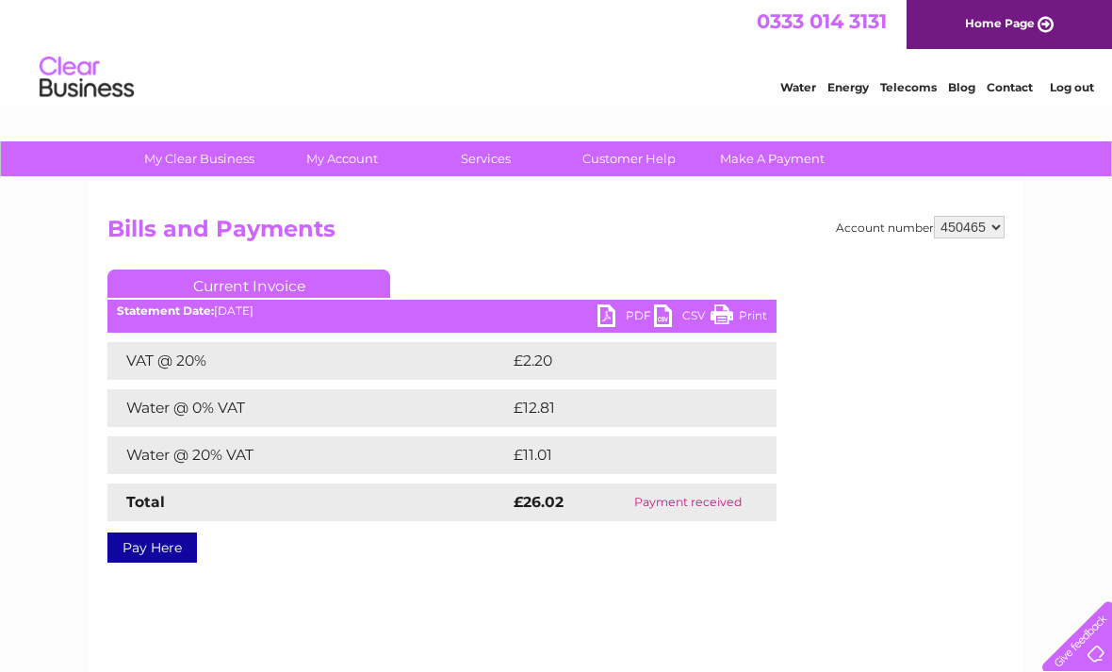
click at [611, 316] on link "PDF" at bounding box center [625, 317] width 57 height 27
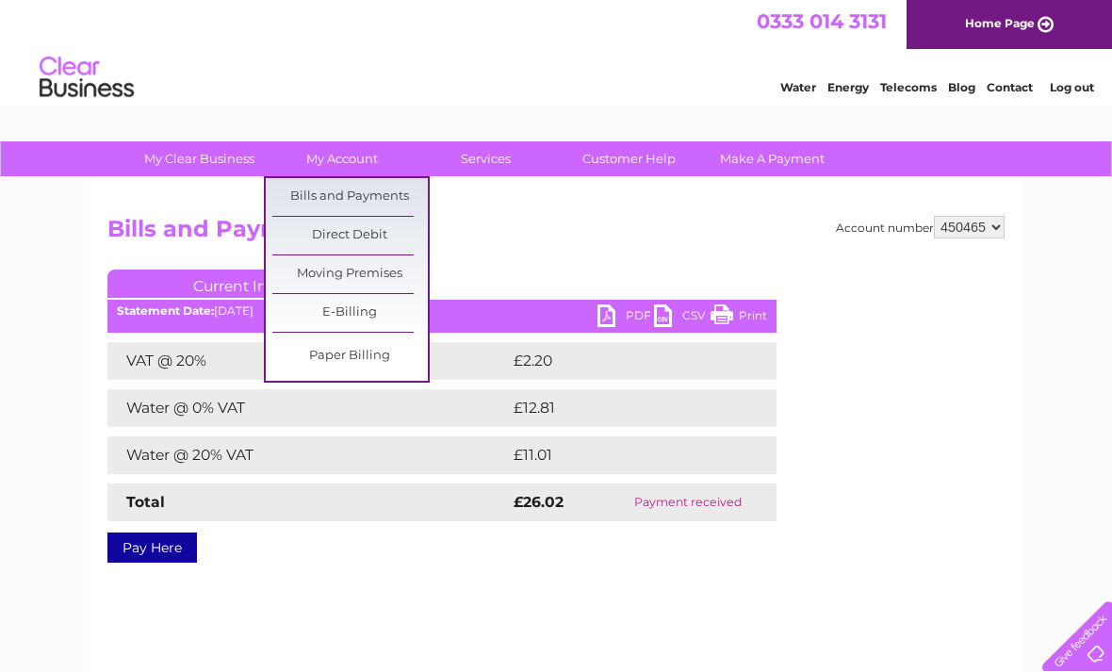
click at [380, 192] on link "Bills and Payments" at bounding box center [349, 197] width 155 height 38
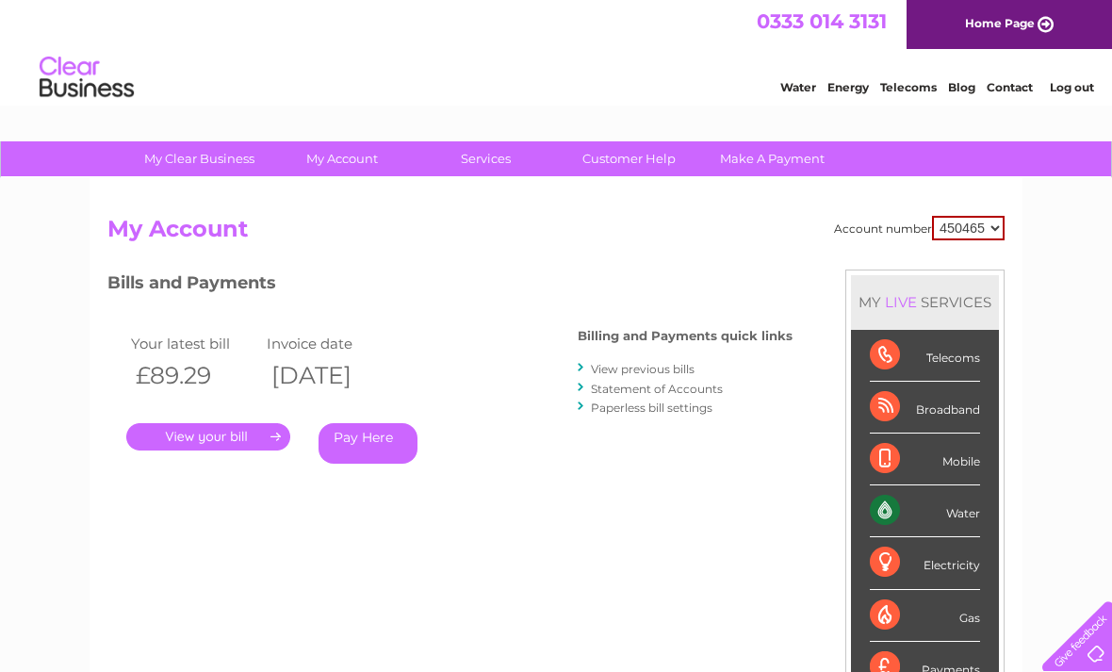
click at [662, 368] on link "View previous bills" at bounding box center [643, 369] width 104 height 14
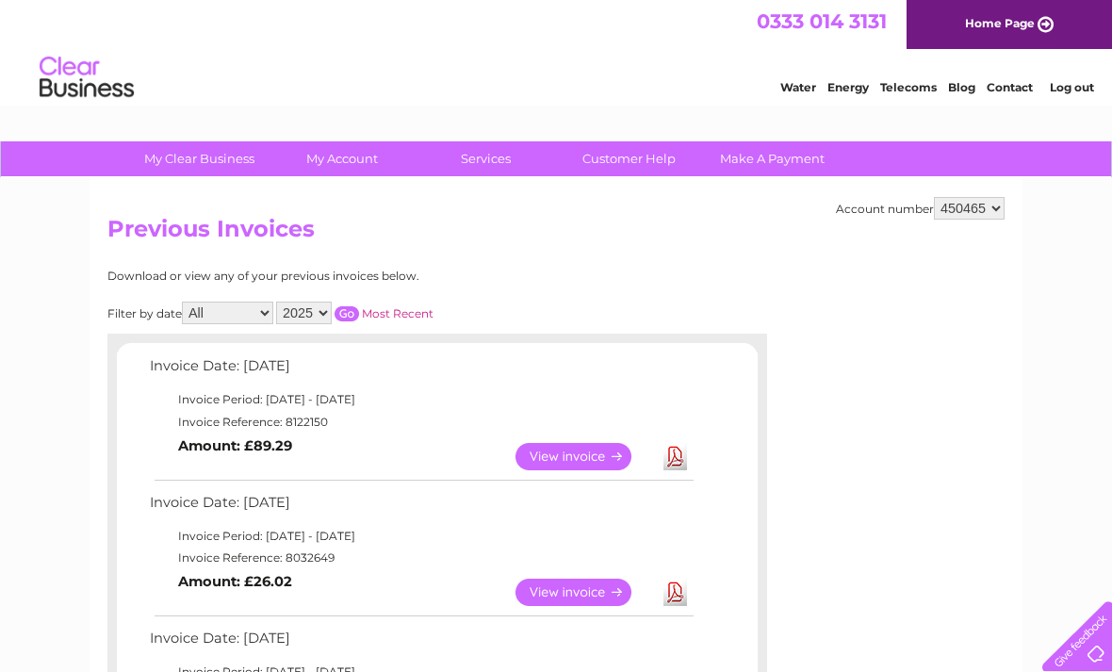
click at [332, 320] on select "2025 2024 2023 2022" at bounding box center [304, 312] width 56 height 23
select select "2024"
click at [359, 313] on input "button" at bounding box center [346, 313] width 24 height 15
click at [357, 306] on input "button" at bounding box center [346, 313] width 24 height 15
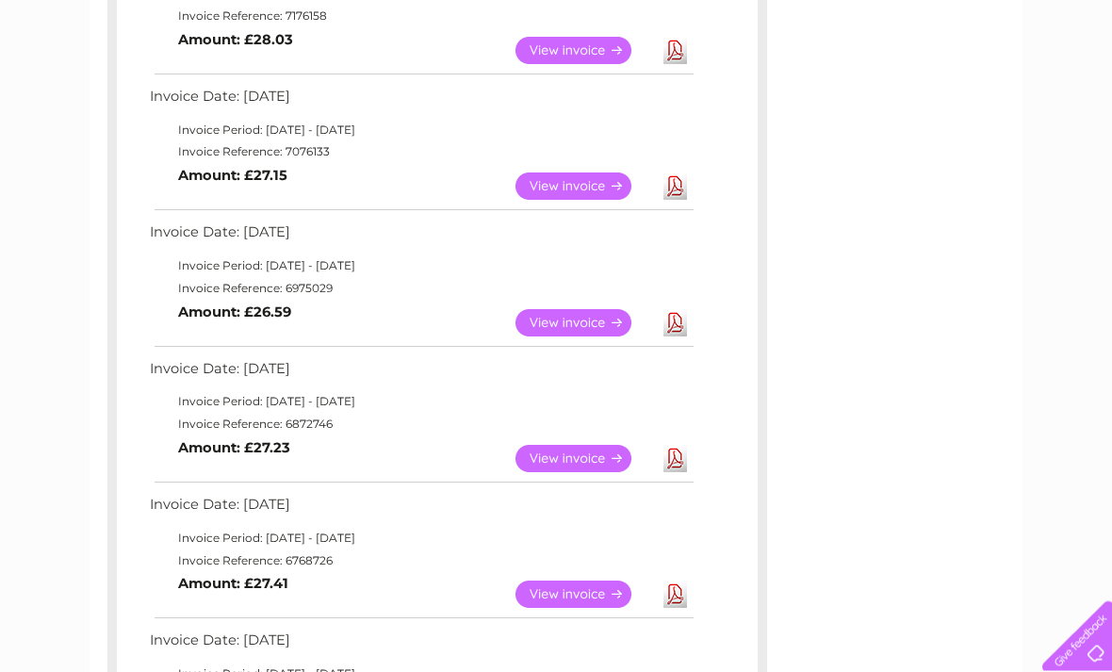
scroll to position [405, 0]
click at [586, 324] on link "View" at bounding box center [584, 323] width 138 height 27
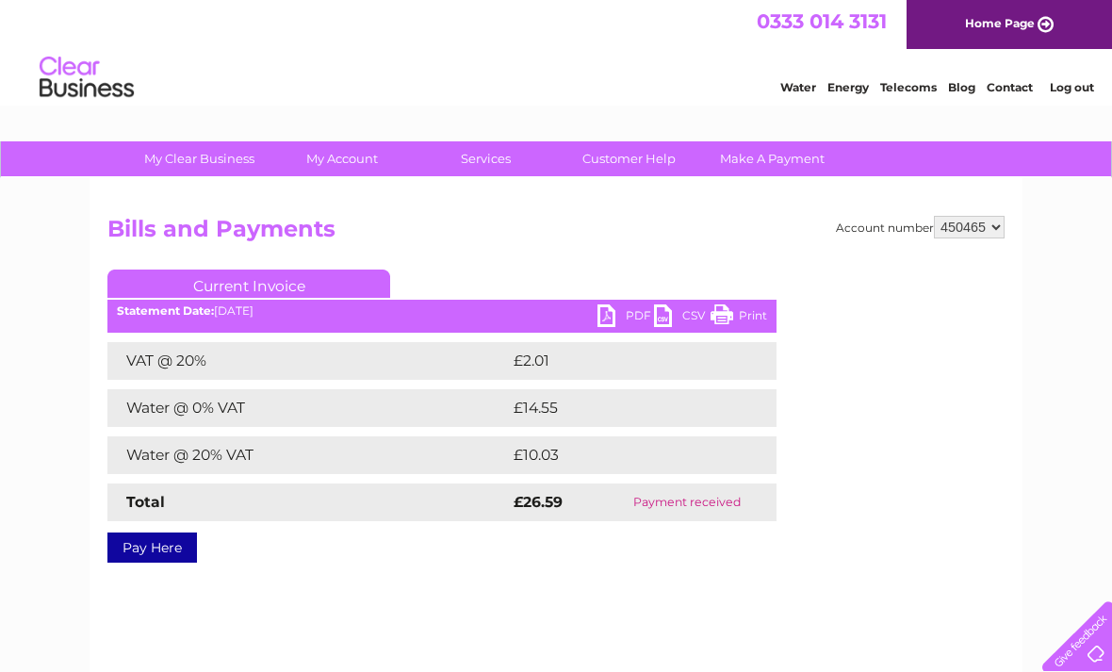
click at [604, 311] on link "PDF" at bounding box center [625, 317] width 57 height 27
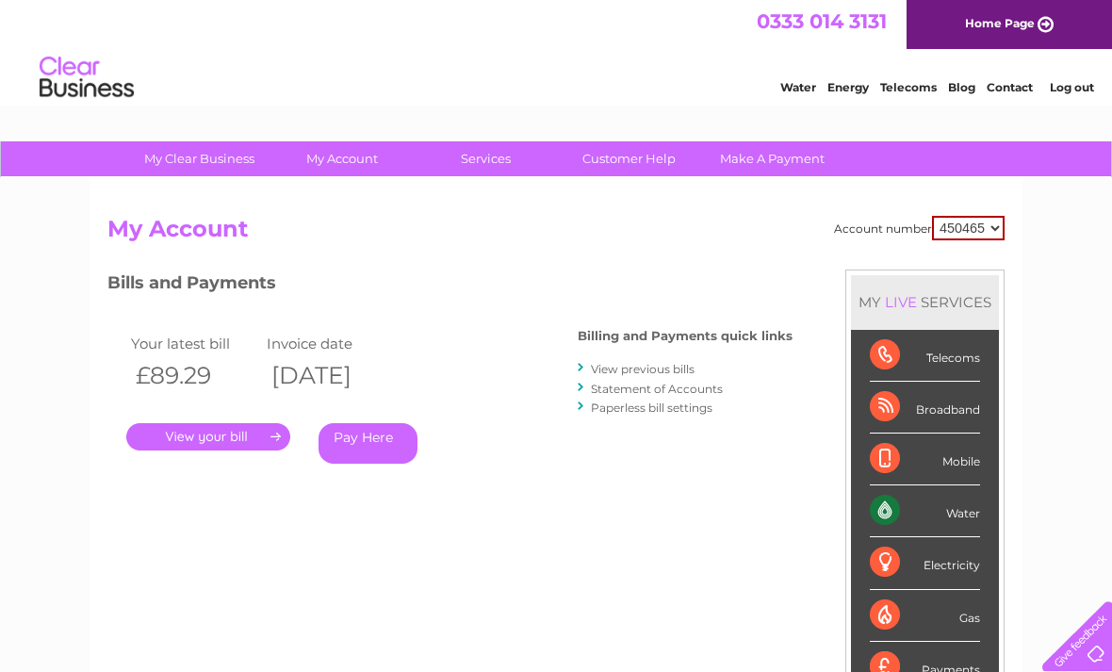
click at [1016, 21] on link "Home Page" at bounding box center [1008, 24] width 205 height 49
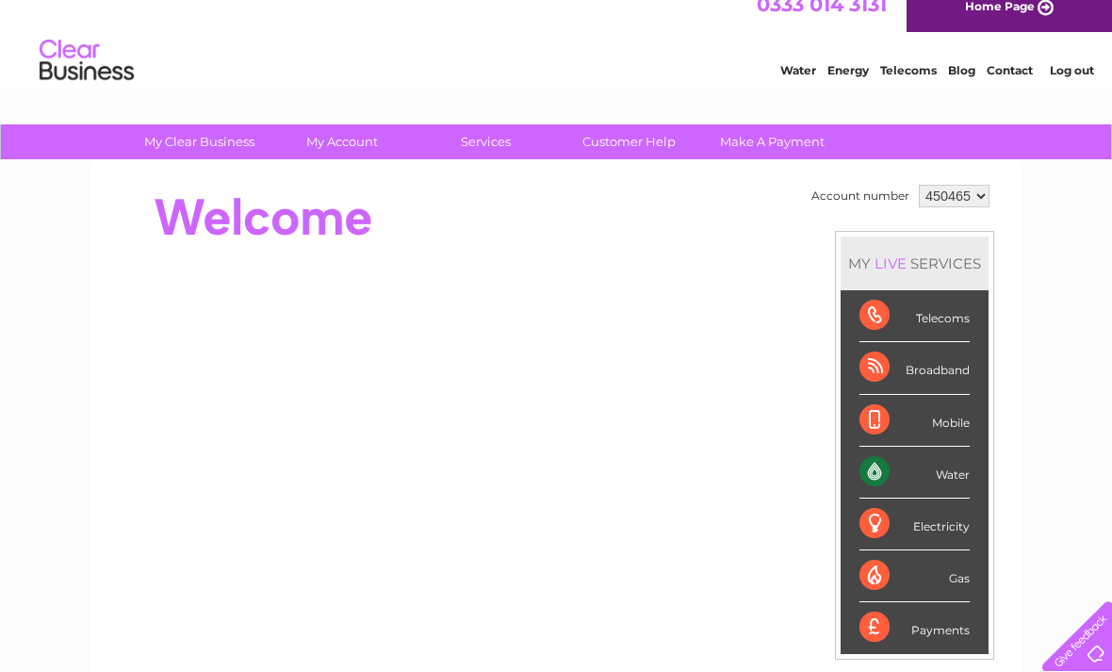
scroll to position [38, 0]
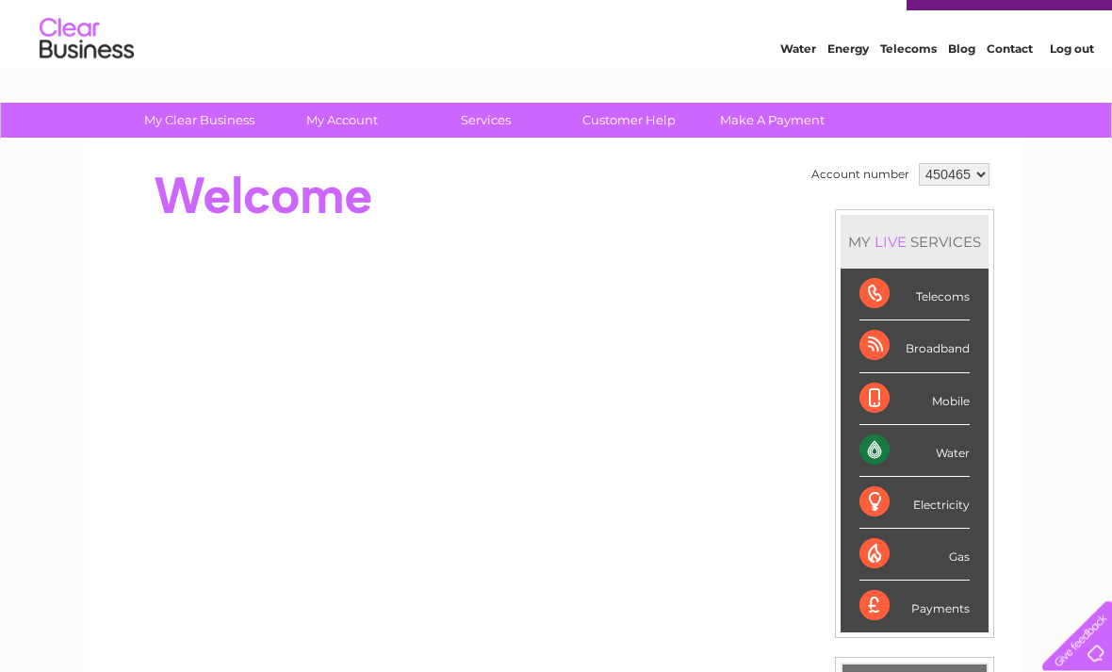
click at [936, 453] on div "Water" at bounding box center [914, 452] width 110 height 52
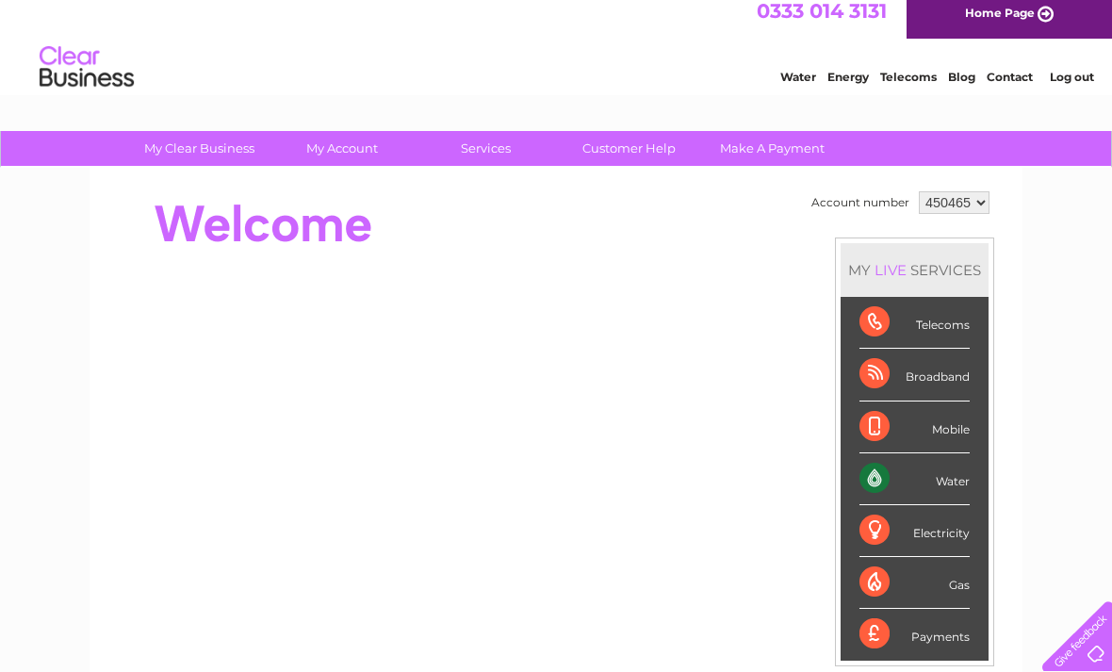
scroll to position [9, 0]
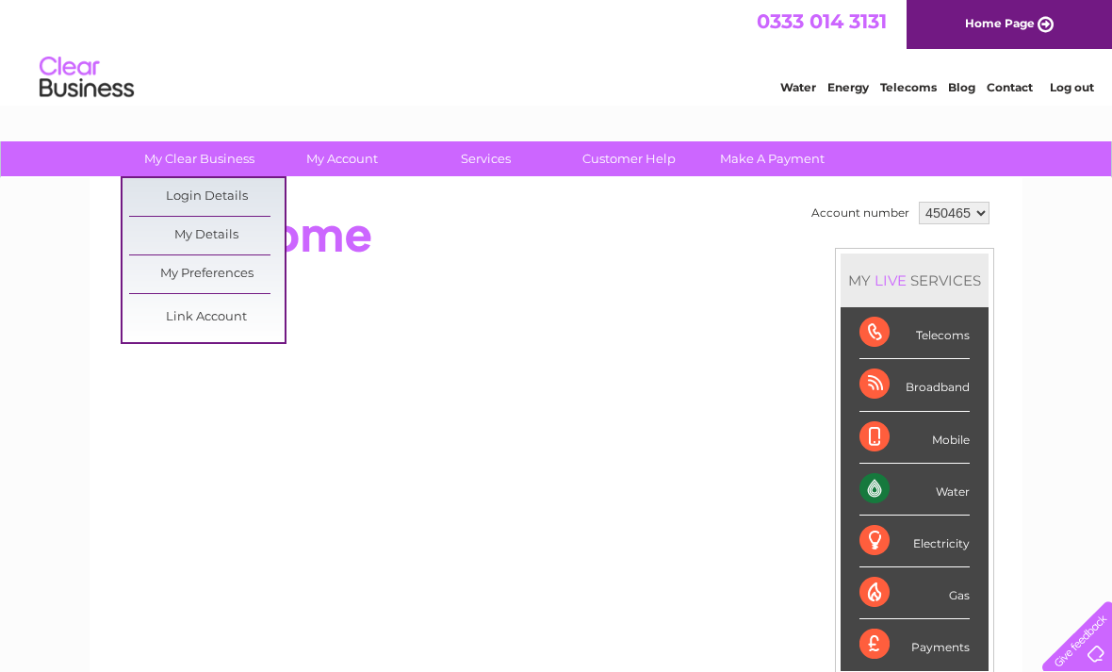
click at [182, 194] on link "Login Details" at bounding box center [206, 197] width 155 height 38
